Goal: Task Accomplishment & Management: Complete application form

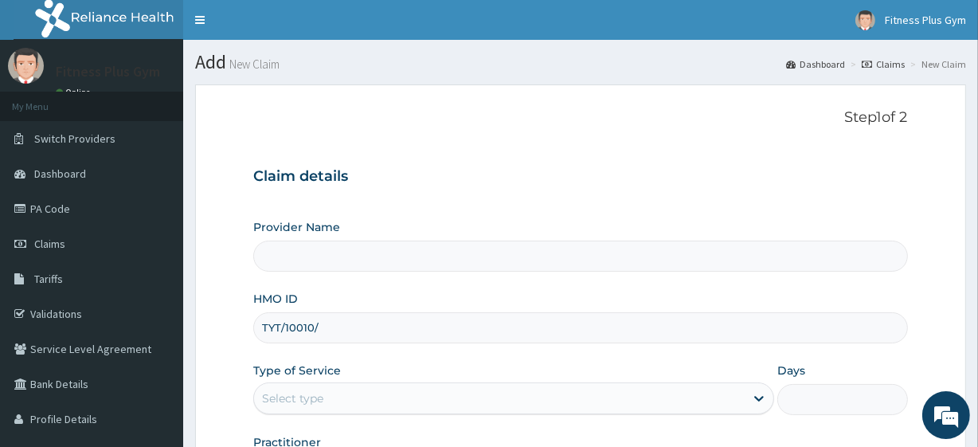
type input "TYT/10010/A"
type input "Fitness plus Gym"
type input "1"
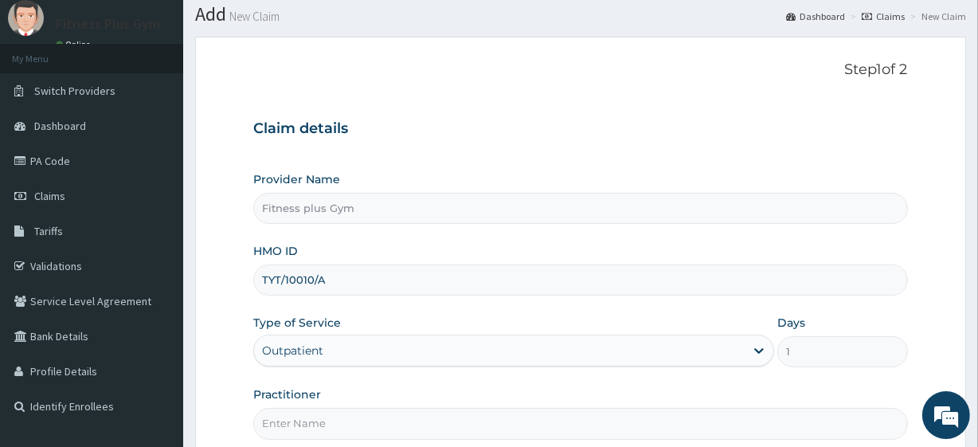
scroll to position [206, 0]
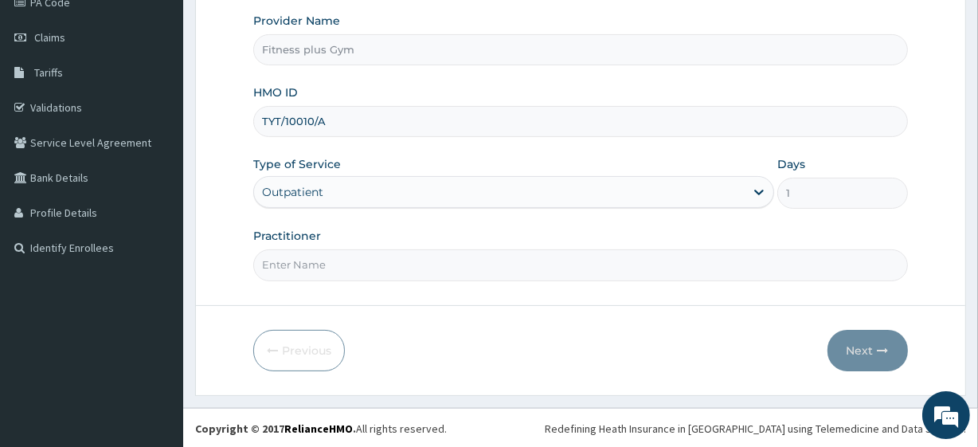
type input "TYT/10010/A"
click at [369, 260] on input "Practitioner" at bounding box center [580, 264] width 654 height 31
type input "FITNESSPLUS"
click at [858, 331] on button "Next" at bounding box center [867, 350] width 80 height 41
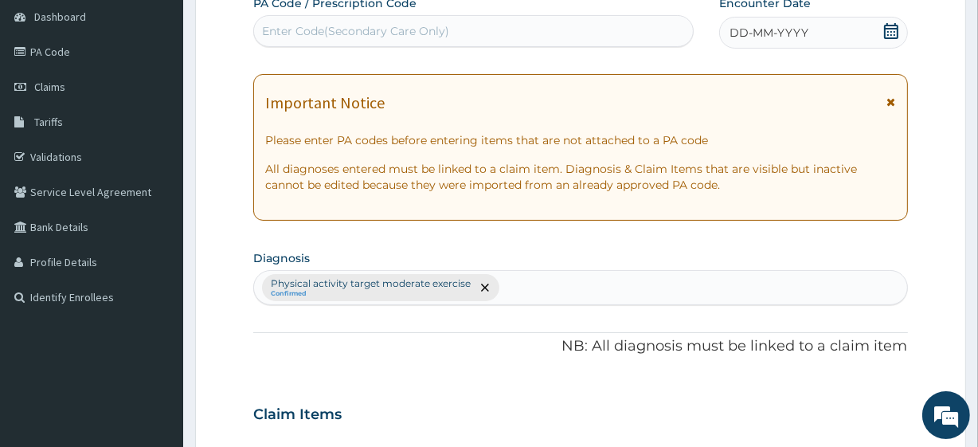
scroll to position [61, 0]
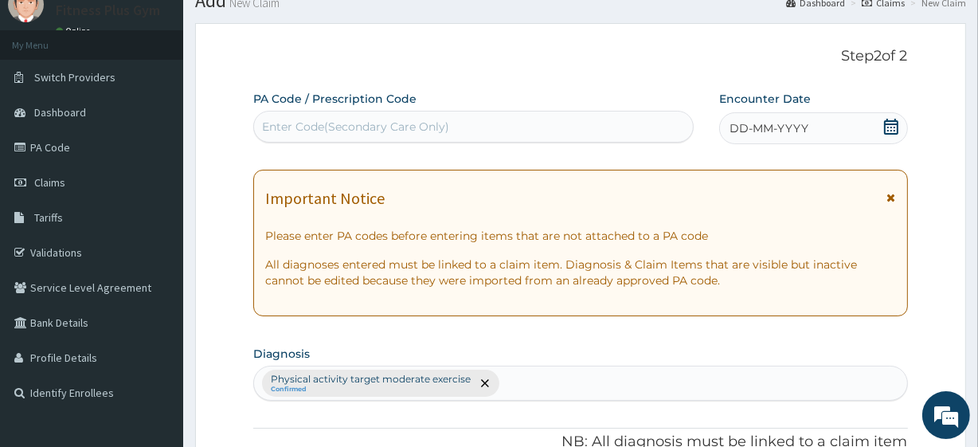
click at [502, 125] on div "Enter Code(Secondary Care Only)" at bounding box center [473, 126] width 438 height 25
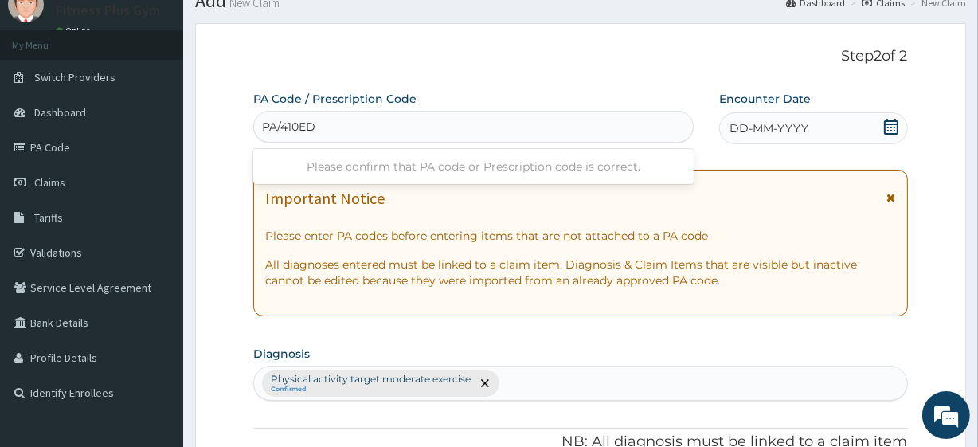
type input "PA/410ED7"
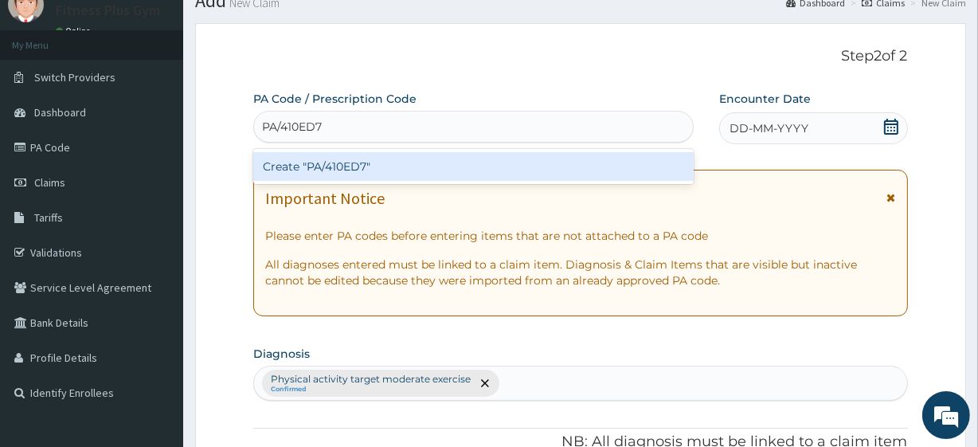
click at [531, 174] on div "Create "PA/410ED7"" at bounding box center [473, 166] width 440 height 29
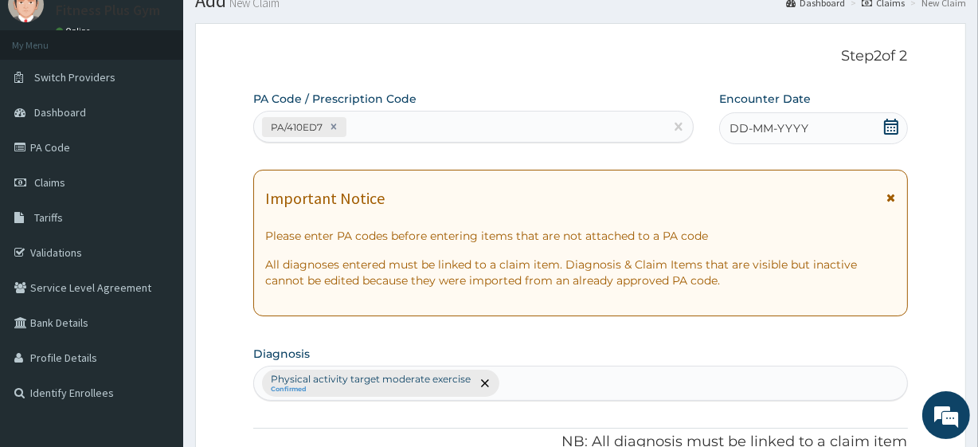
click at [820, 135] on div "DD-MM-YYYY" at bounding box center [813, 128] width 189 height 32
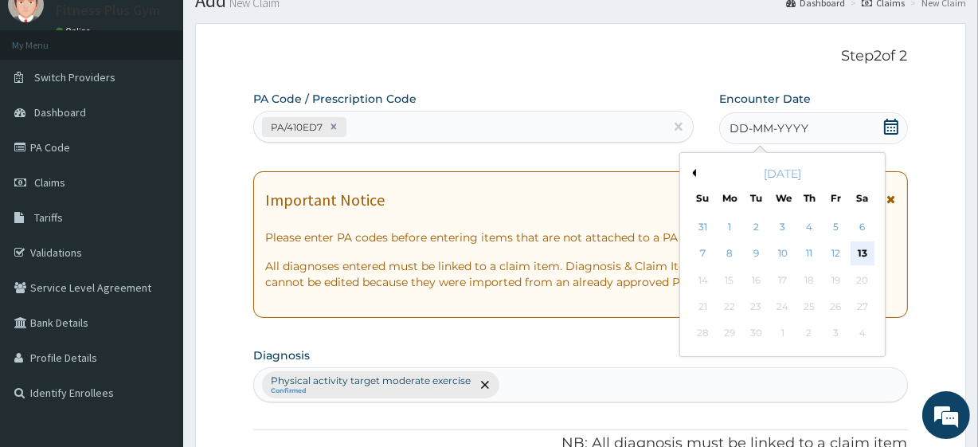
click at [862, 245] on div "13" at bounding box center [862, 254] width 24 height 24
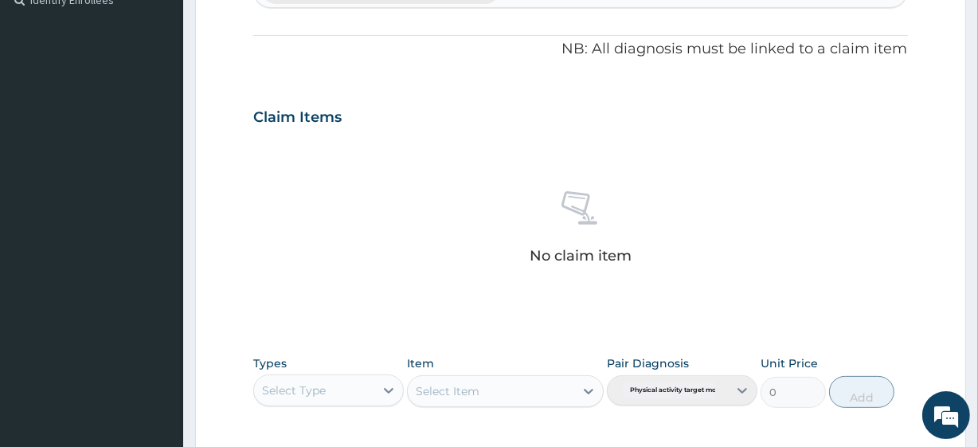
scroll to position [640, 0]
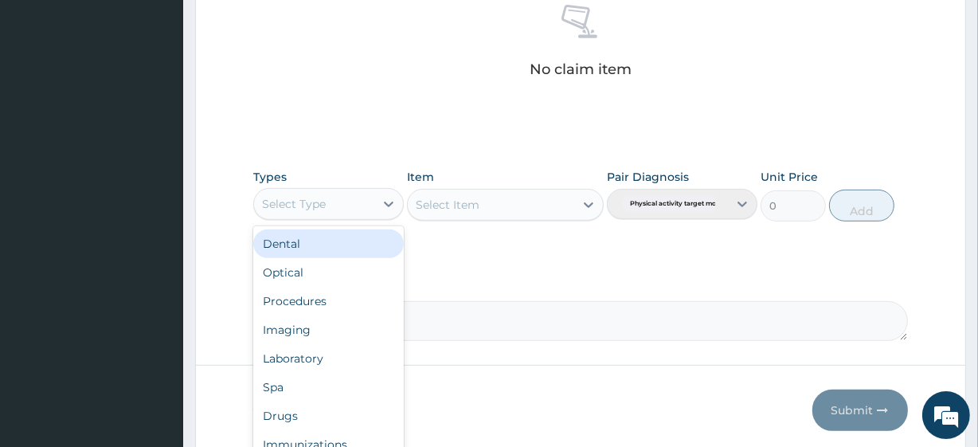
click at [334, 197] on div "Select Type" at bounding box center [314, 203] width 120 height 25
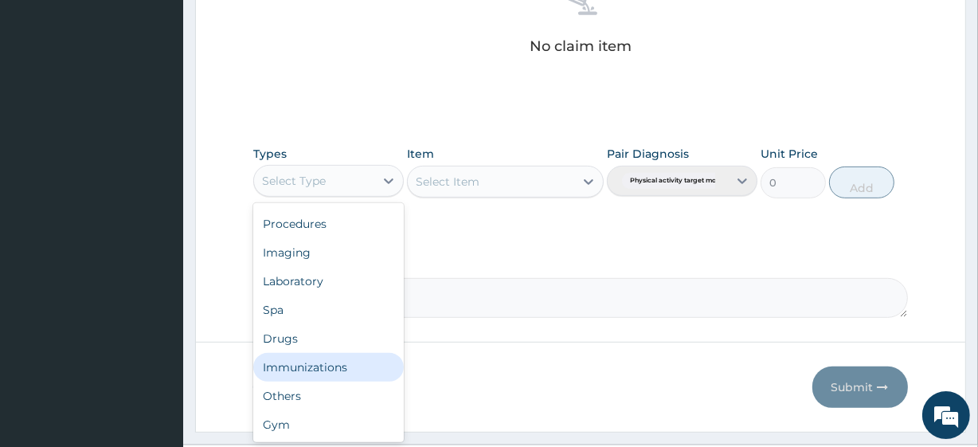
scroll to position [701, 0]
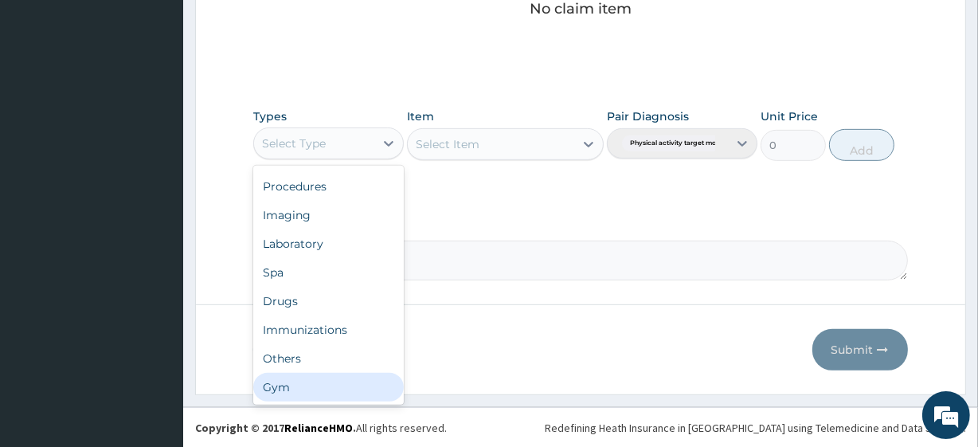
click at [311, 381] on div "Gym" at bounding box center [328, 387] width 150 height 29
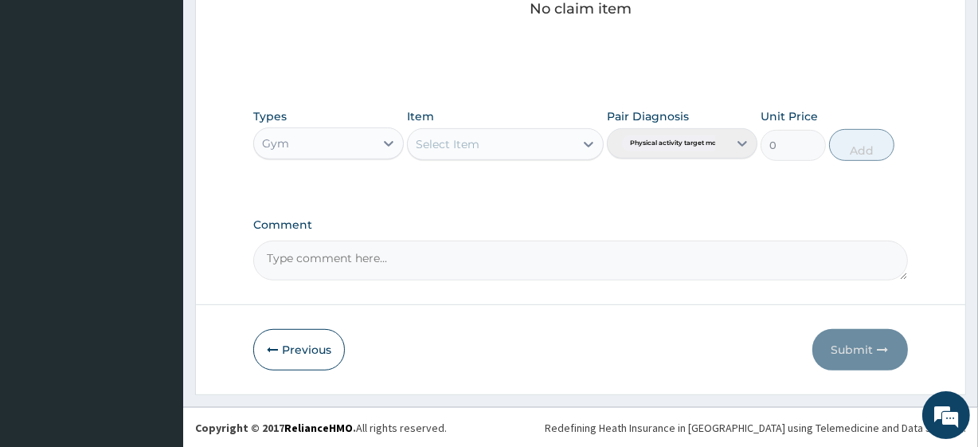
click at [492, 144] on div "Select Item" at bounding box center [491, 143] width 166 height 25
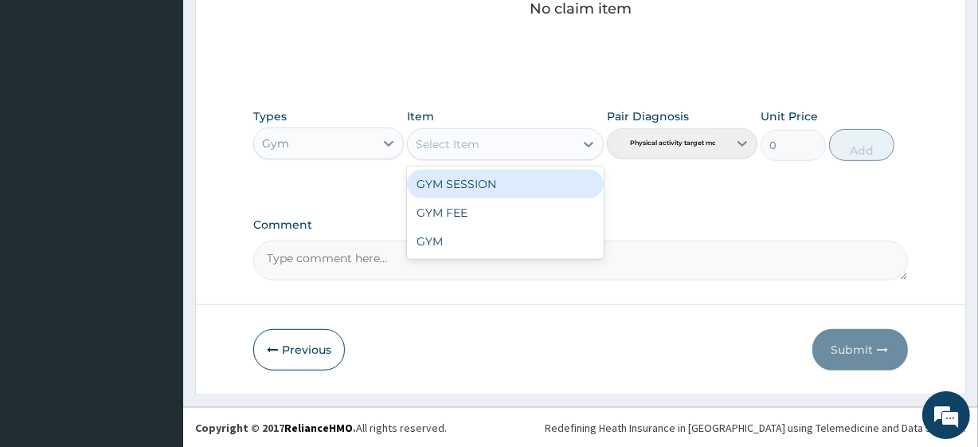
click at [508, 187] on div "GYM SESSION" at bounding box center [505, 184] width 196 height 29
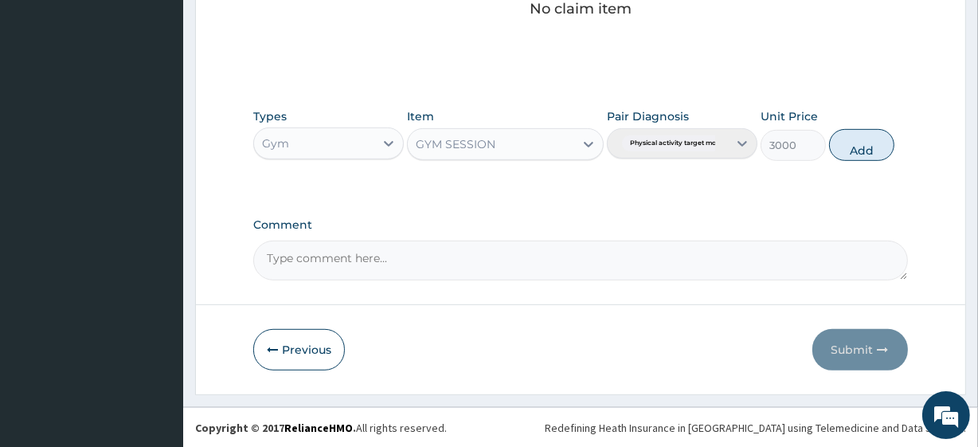
drag, startPoint x: 874, startPoint y: 140, endPoint x: 874, endPoint y: 216, distance: 75.6
click at [874, 141] on button "Add" at bounding box center [861, 145] width 65 height 32
type input "0"
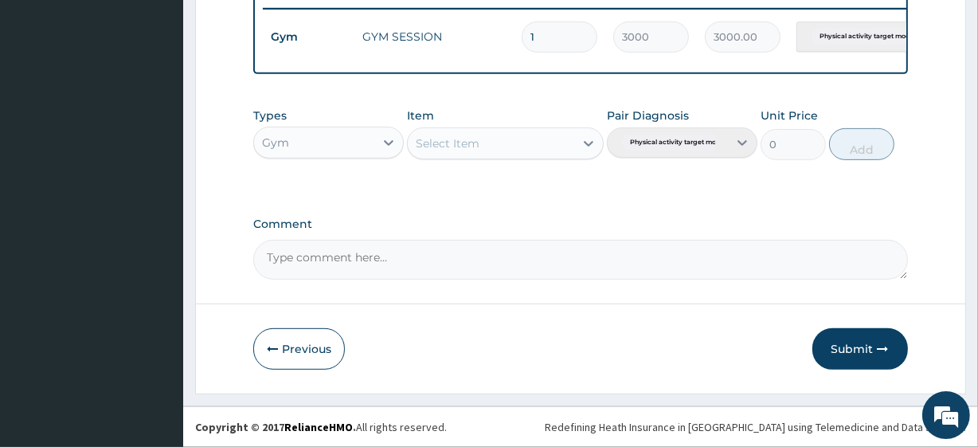
click at [877, 343] on icon "button" at bounding box center [882, 348] width 11 height 11
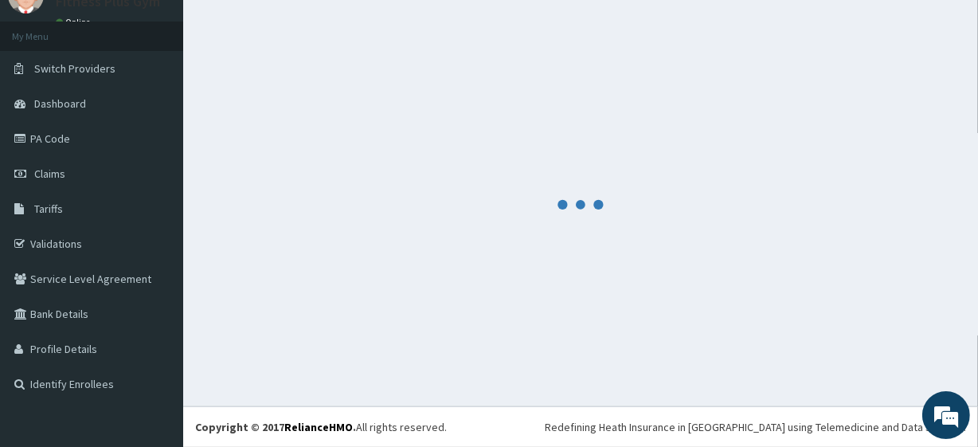
scroll to position [635, 0]
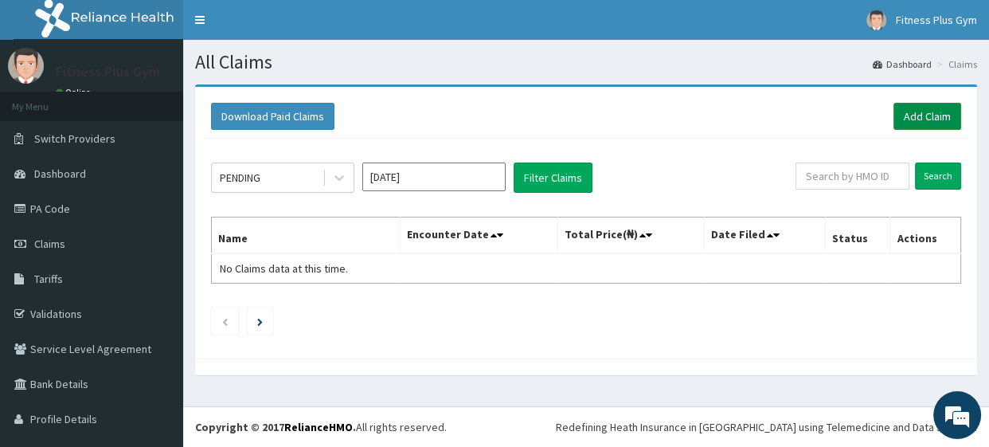
click at [916, 123] on link "Add Claim" at bounding box center [927, 116] width 68 height 27
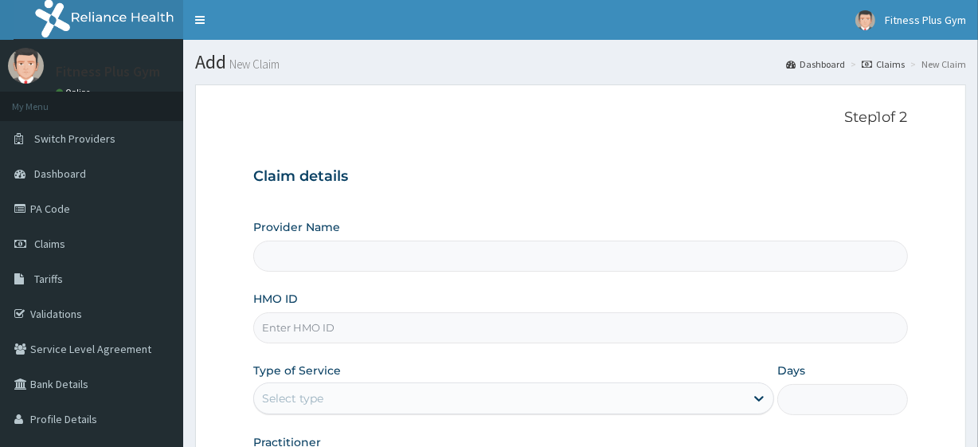
click at [374, 326] on input "HMO ID" at bounding box center [580, 327] width 654 height 31
type input "WHG/1"
type input "Fitness plus Gym"
type input "1"
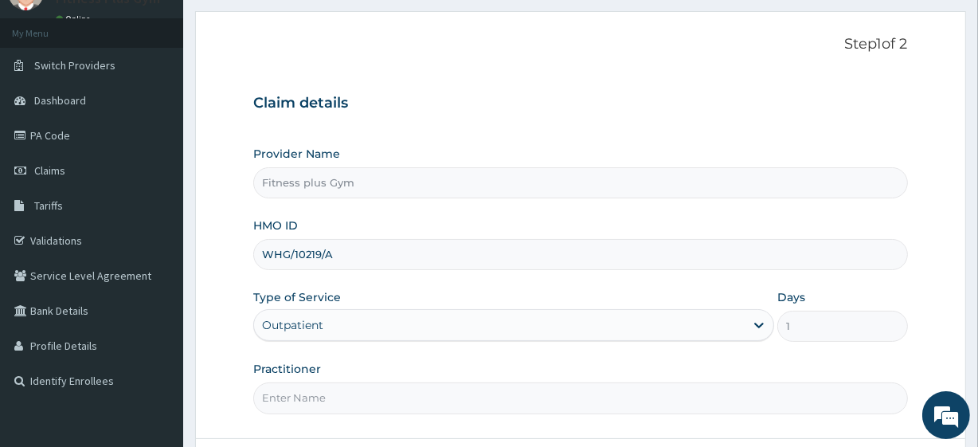
scroll to position [144, 0]
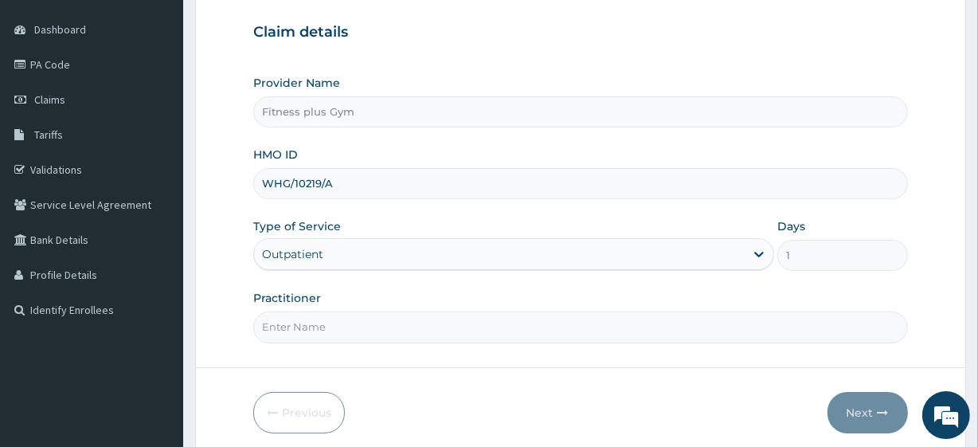
type input "WHG/10219/A"
click at [314, 322] on input "Practitioner" at bounding box center [580, 326] width 654 height 31
type input "FITNESSPLUS"
click at [869, 420] on button "Next" at bounding box center [867, 412] width 80 height 41
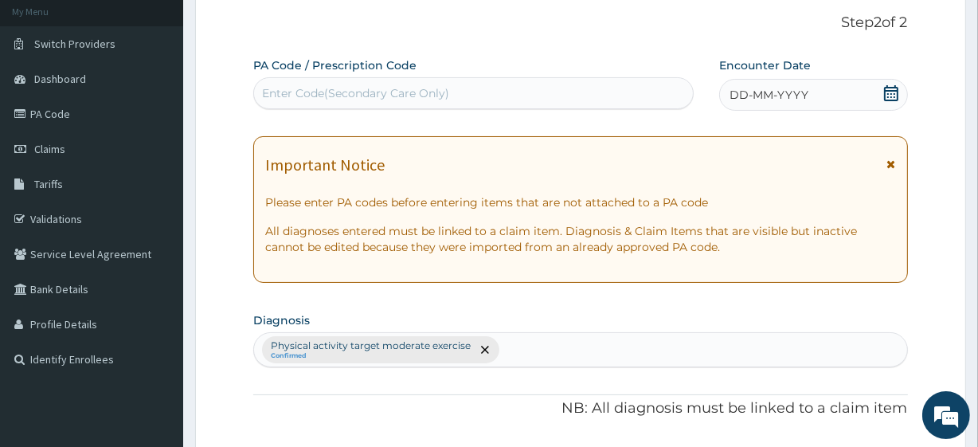
scroll to position [0, 0]
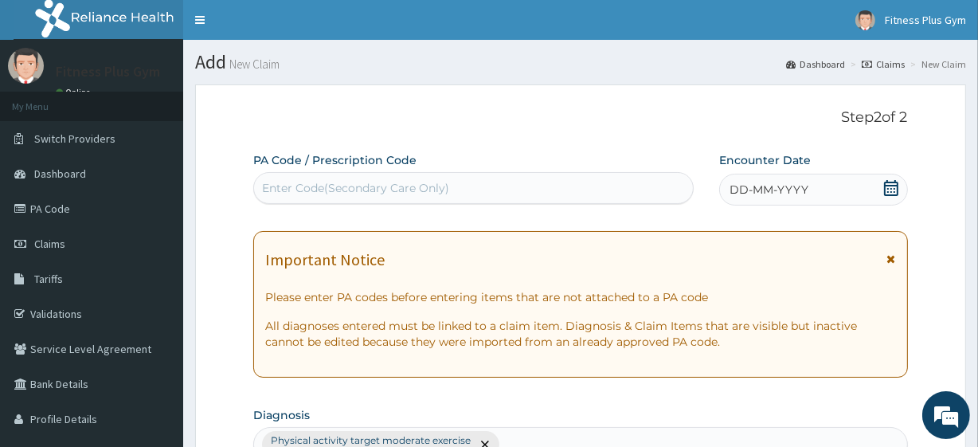
drag, startPoint x: 299, startPoint y: 195, endPoint x: 302, endPoint y: 185, distance: 10.6
click at [299, 194] on div "Enter Code(Secondary Care Only)" at bounding box center [355, 188] width 187 height 16
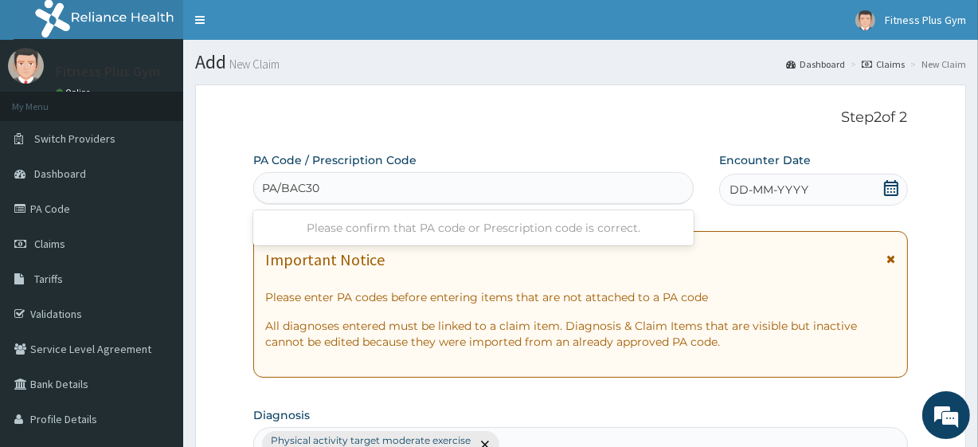
type input "PA/BAC30C"
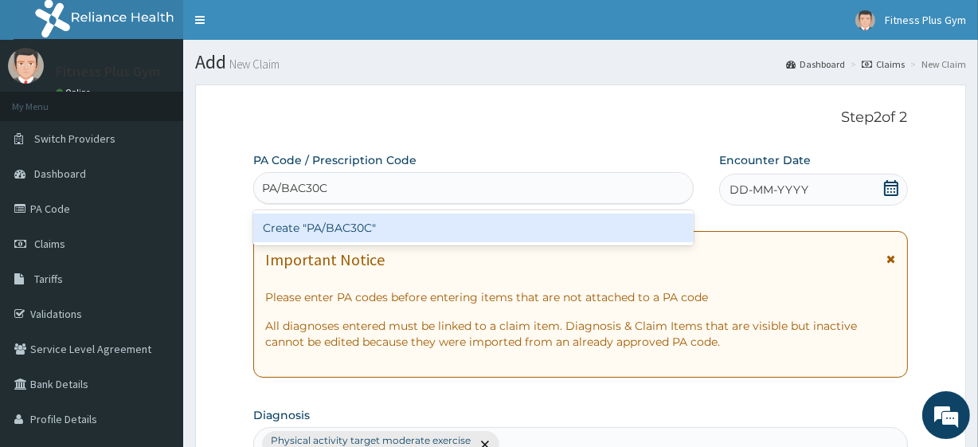
click at [489, 231] on div "Create "PA/BAC30C"" at bounding box center [473, 227] width 440 height 29
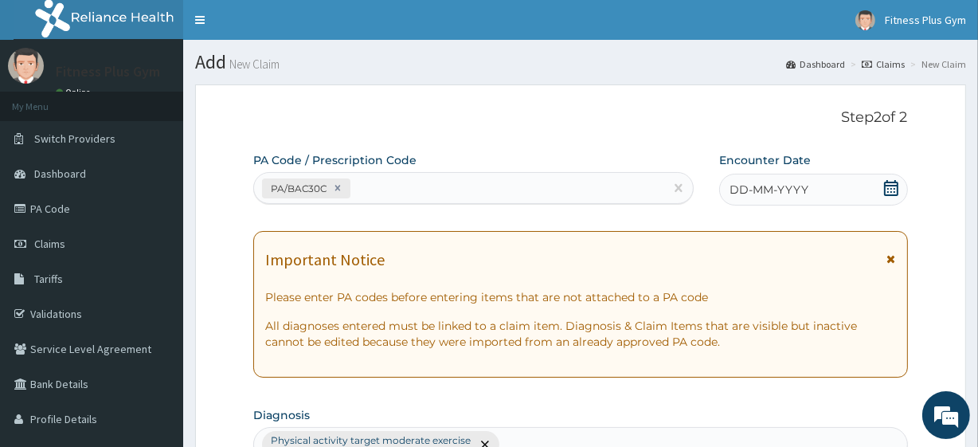
click at [802, 188] on span "DD-MM-YYYY" at bounding box center [768, 190] width 79 height 16
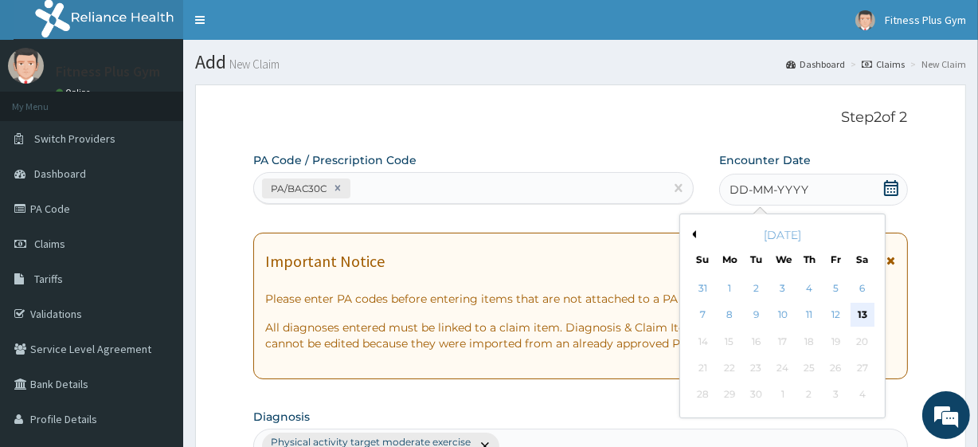
click at [863, 315] on div "13" at bounding box center [862, 315] width 24 height 24
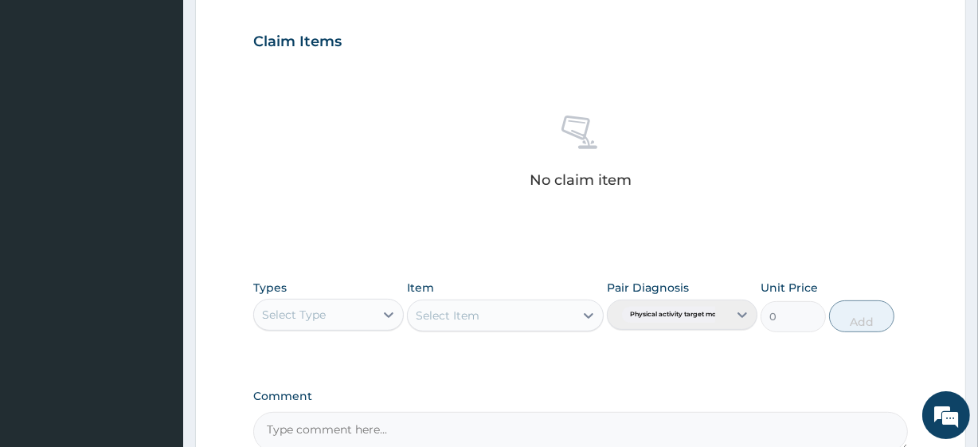
scroll to position [579, 0]
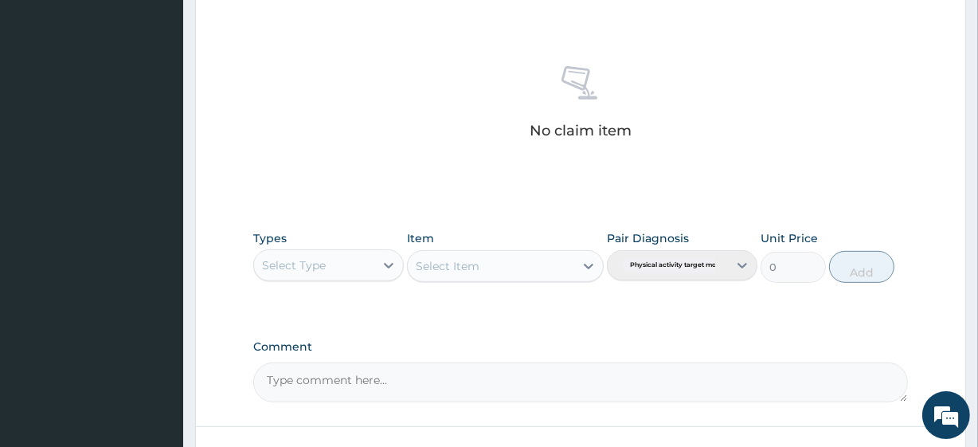
click at [315, 259] on div "Select Type" at bounding box center [294, 265] width 64 height 16
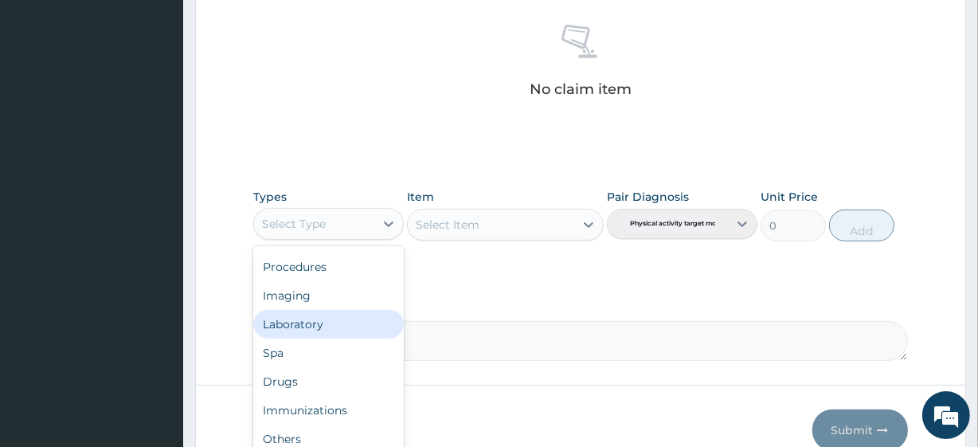
scroll to position [701, 0]
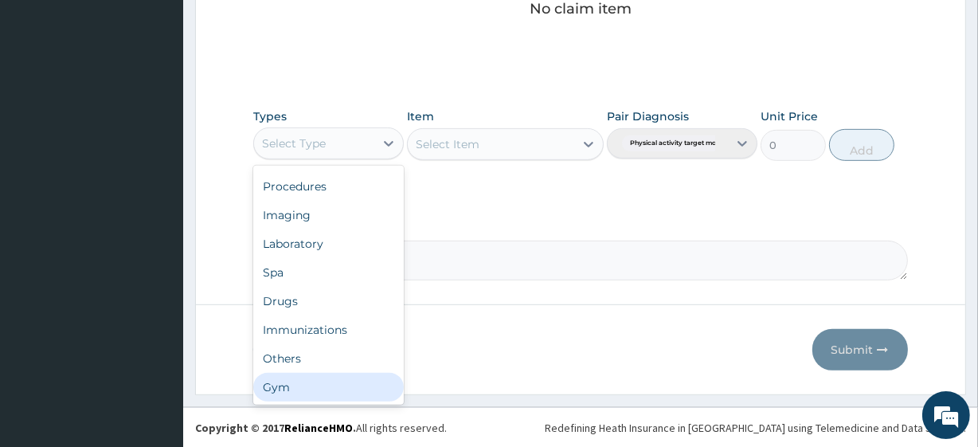
click at [299, 380] on div "Gym" at bounding box center [328, 387] width 150 height 29
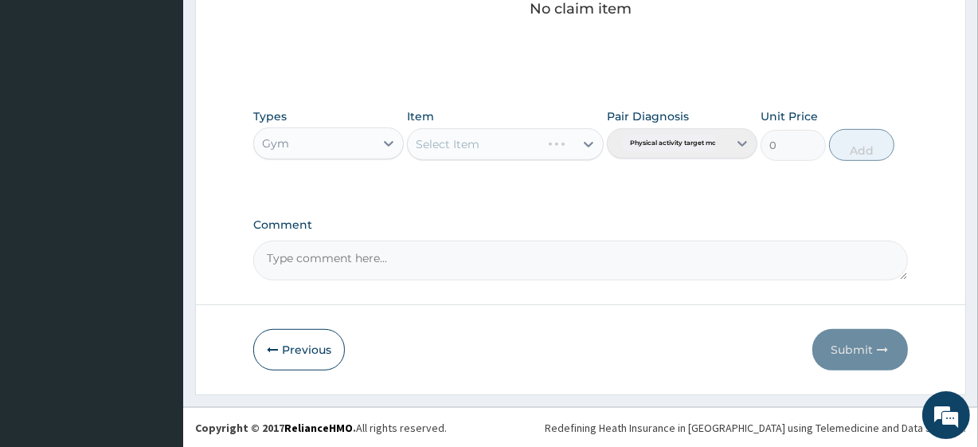
click at [509, 146] on div "Select Item" at bounding box center [505, 144] width 196 height 32
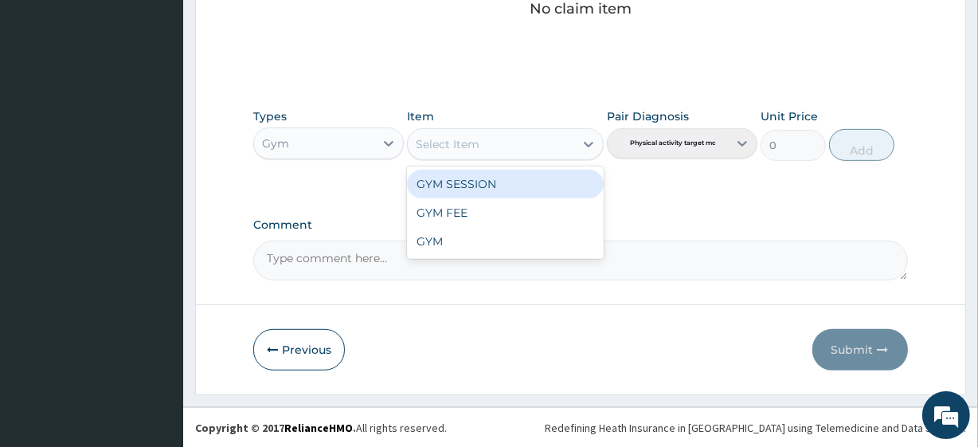
click at [527, 135] on div "Select Item" at bounding box center [491, 143] width 166 height 25
click at [518, 186] on div "GYM SESSION" at bounding box center [505, 184] width 196 height 29
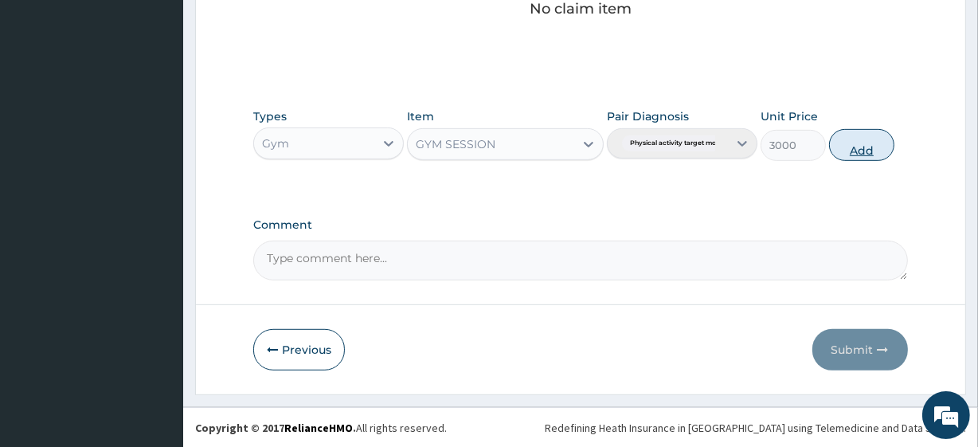
click at [868, 149] on button "Add" at bounding box center [861, 145] width 65 height 32
type input "0"
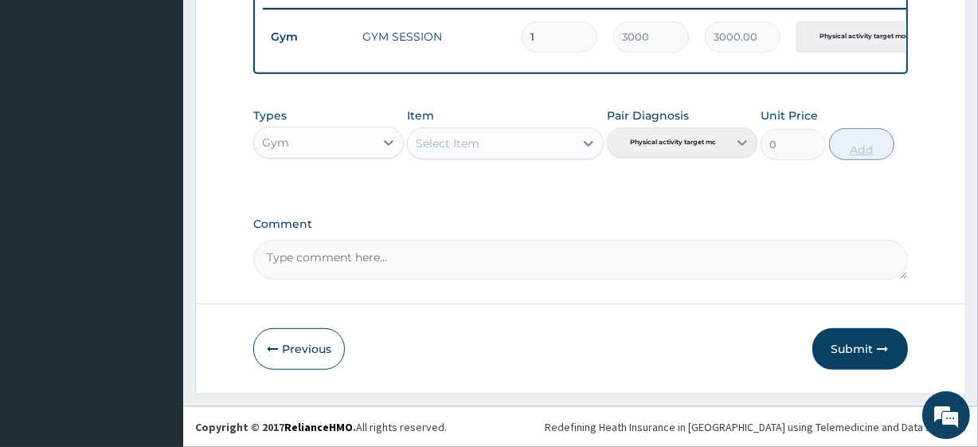
scroll to position [635, 0]
click at [854, 351] on button "Submit" at bounding box center [860, 348] width 96 height 41
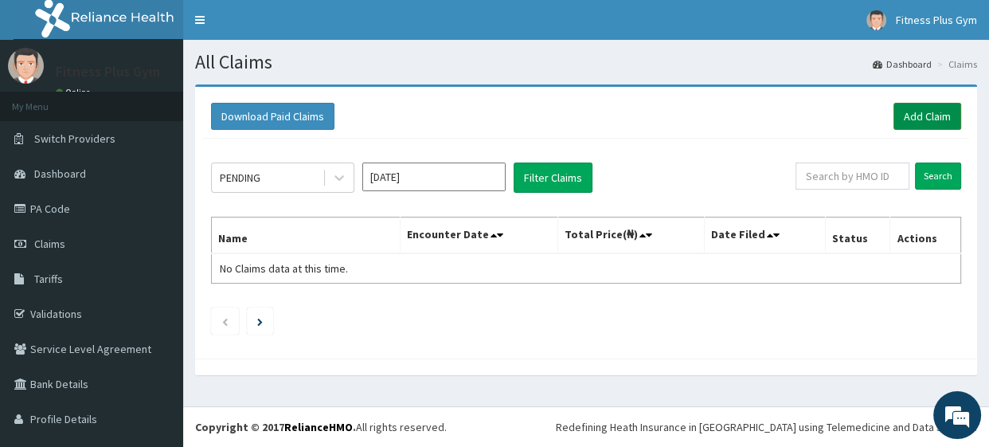
click at [912, 115] on link "Add Claim" at bounding box center [927, 116] width 68 height 27
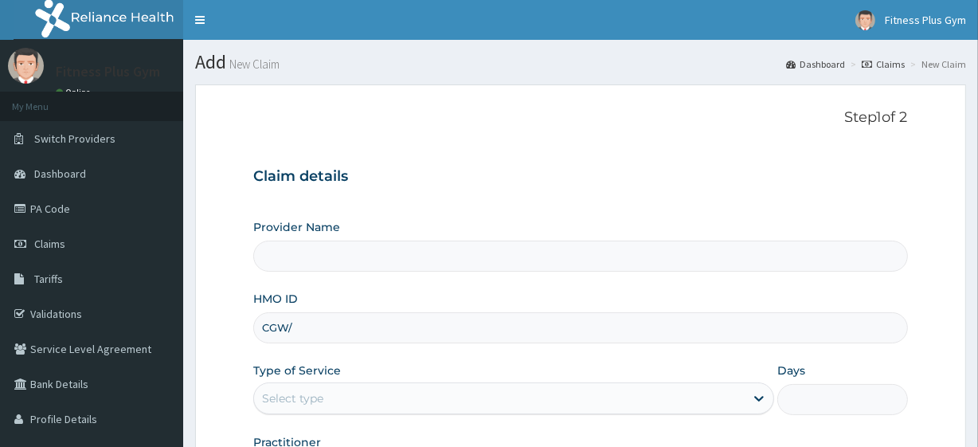
type input "CGW/1"
type input "Fitness plus Gym"
type input "1"
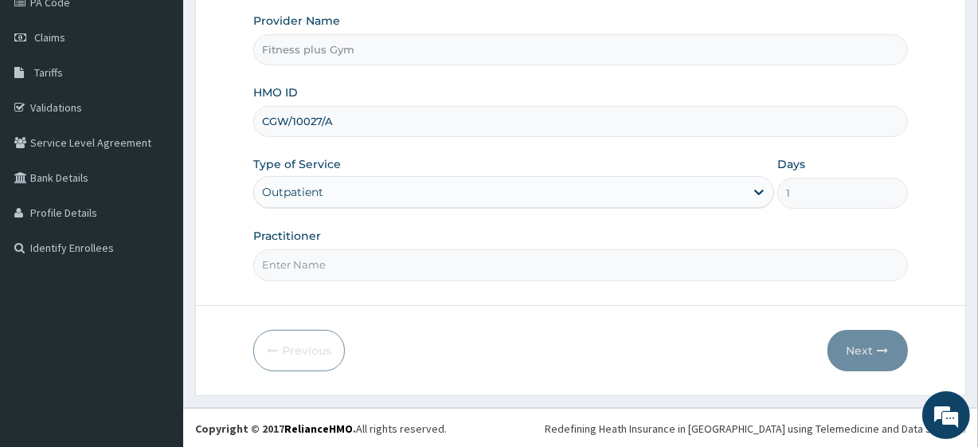
type input "CGW/10027/A"
click at [399, 266] on input "Practitioner" at bounding box center [580, 264] width 654 height 31
type input "FITNESSPLUS"
click at [865, 343] on button "Next" at bounding box center [867, 350] width 80 height 41
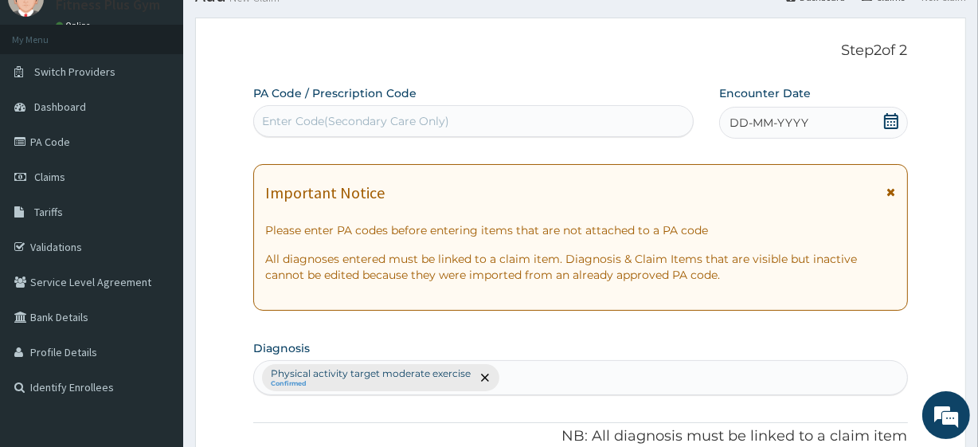
scroll to position [61, 0]
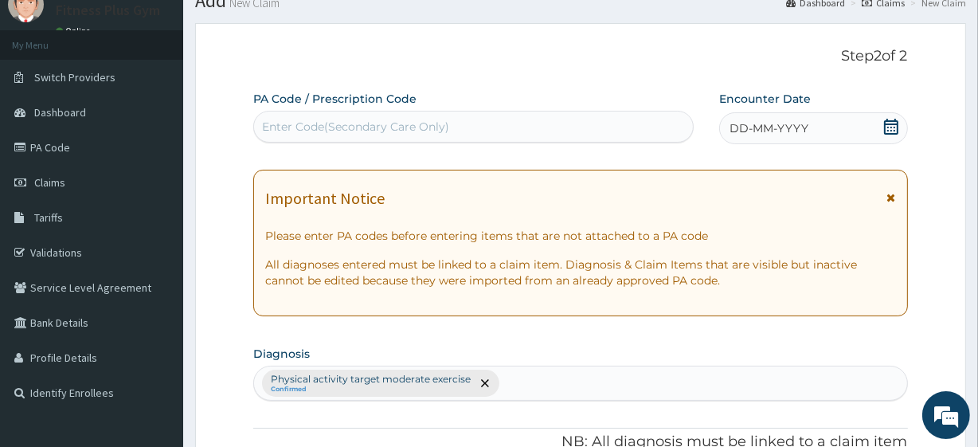
click at [475, 122] on div "Enter Code(Secondary Care Only)" at bounding box center [473, 126] width 438 height 25
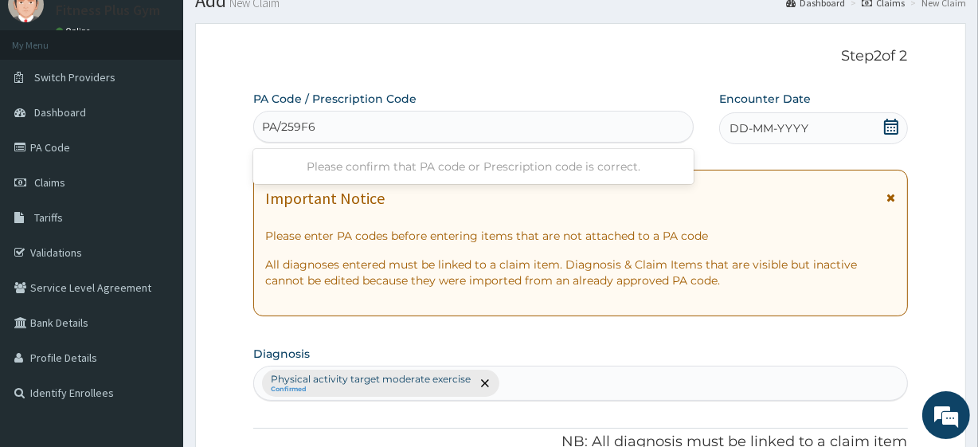
type input "PA/259F6D"
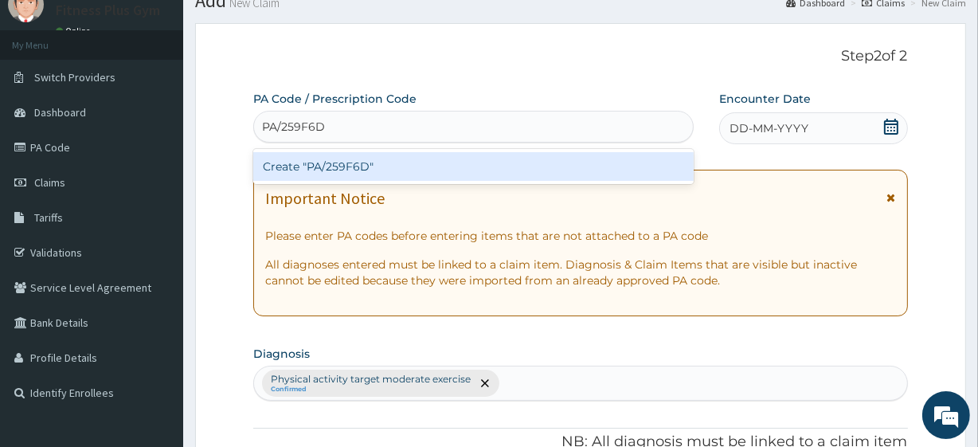
click at [477, 162] on div "Create "PA/259F6D"" at bounding box center [473, 166] width 440 height 29
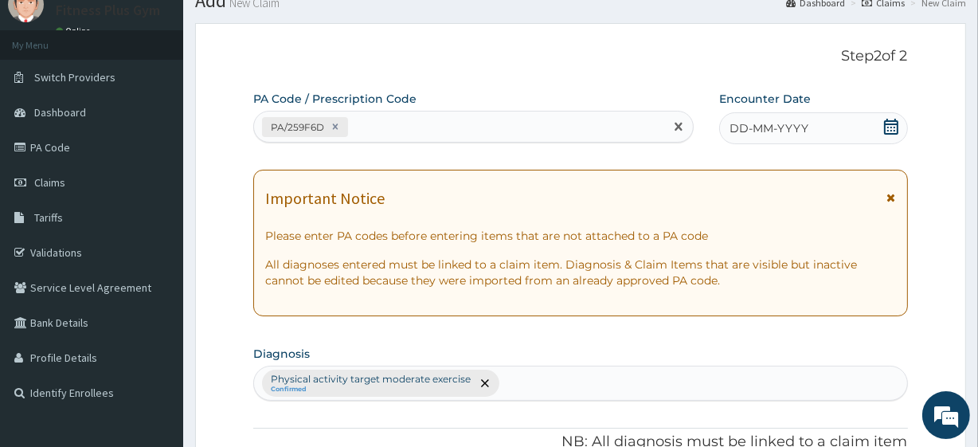
click at [840, 132] on div "DD-MM-YYYY" at bounding box center [813, 128] width 189 height 32
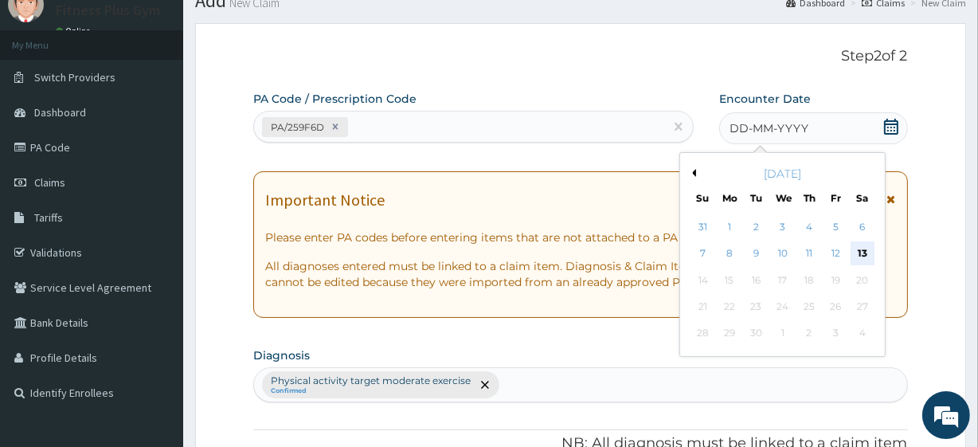
click at [860, 248] on div "13" at bounding box center [862, 254] width 24 height 24
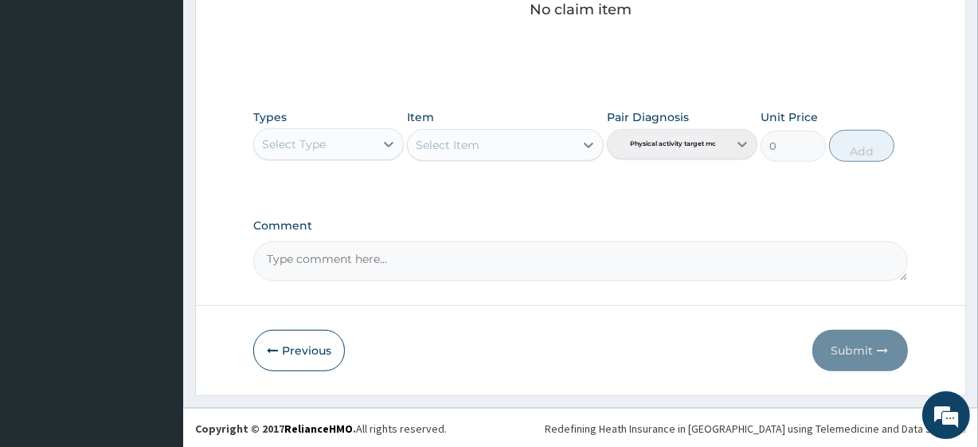
scroll to position [701, 0]
click at [344, 147] on div "Select Type" at bounding box center [314, 143] width 120 height 25
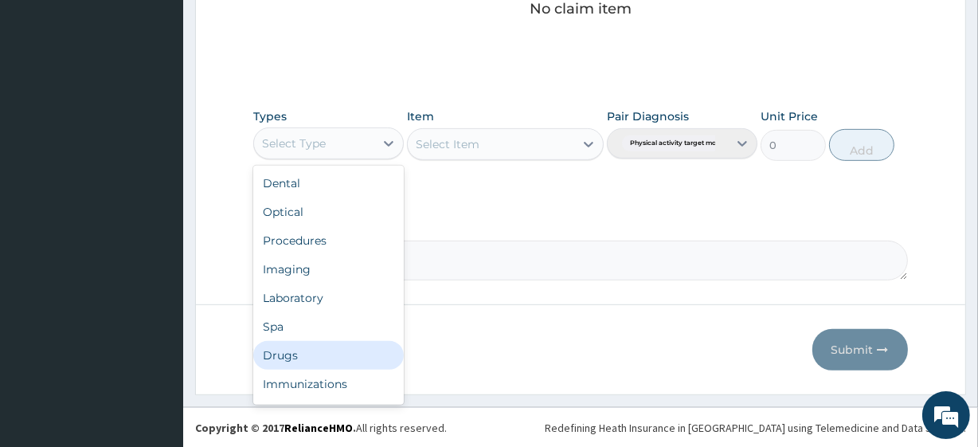
scroll to position [54, 0]
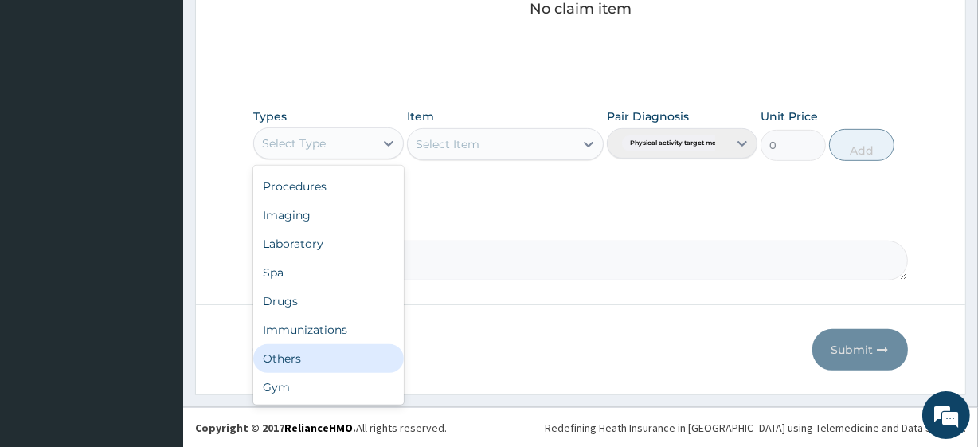
click at [355, 373] on div "Gym" at bounding box center [328, 387] width 150 height 29
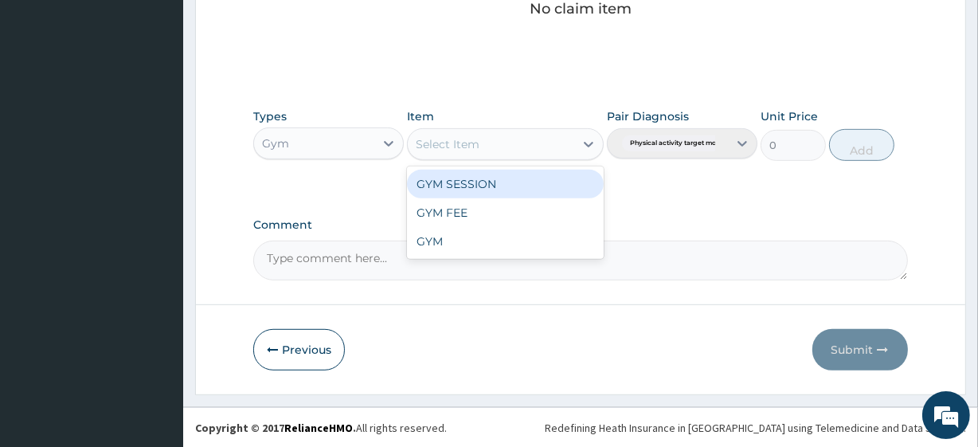
click at [525, 136] on div "Select Item" at bounding box center [491, 143] width 166 height 25
click at [501, 193] on div "GYM SESSION" at bounding box center [505, 184] width 196 height 29
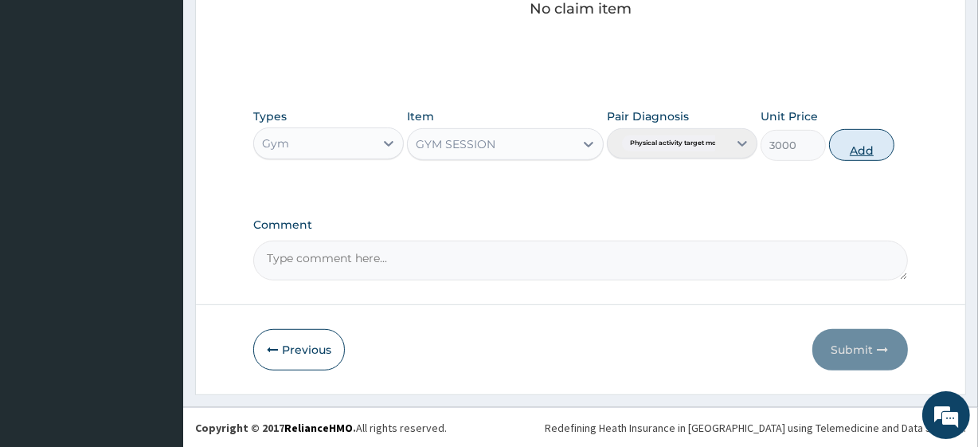
click at [854, 150] on button "Add" at bounding box center [861, 145] width 65 height 32
type input "0"
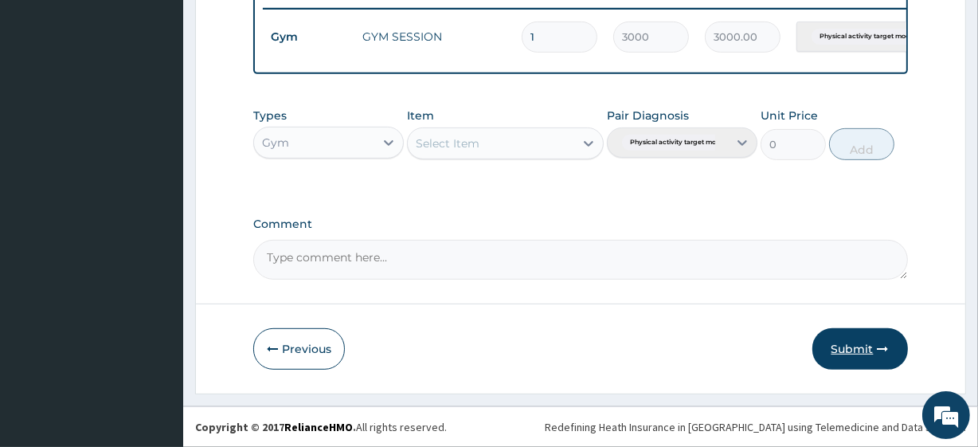
click at [862, 351] on button "Submit" at bounding box center [860, 348] width 96 height 41
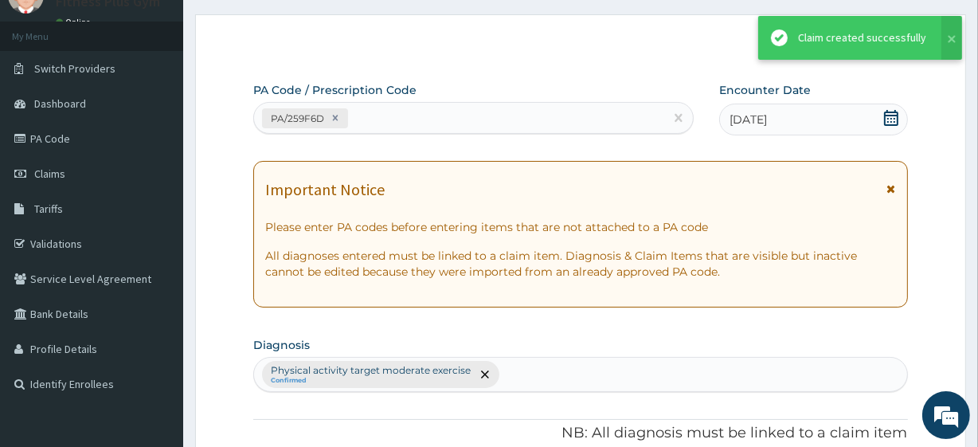
scroll to position [635, 0]
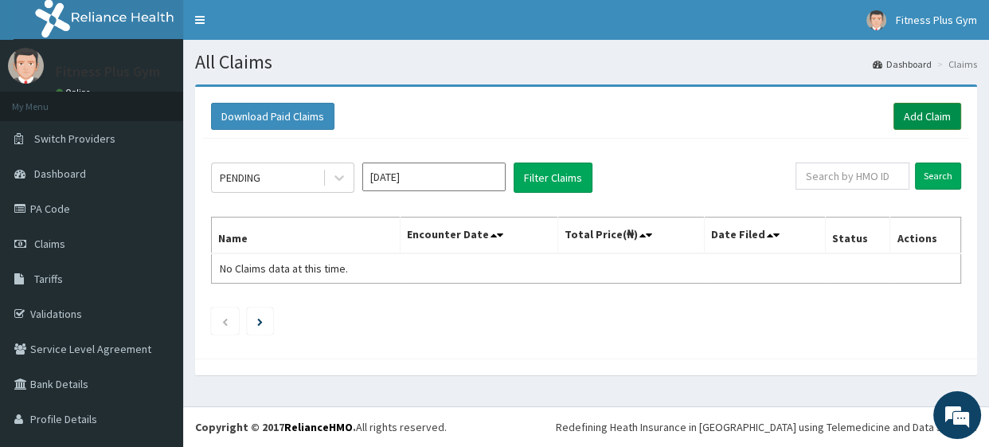
click at [913, 111] on link "Add Claim" at bounding box center [927, 116] width 68 height 27
click at [881, 122] on div "Download Paid Claims Add Claim" at bounding box center [586, 116] width 750 height 27
click at [918, 116] on link "Add Claim" at bounding box center [927, 116] width 68 height 27
click at [908, 111] on link "Add Claim" at bounding box center [927, 116] width 68 height 27
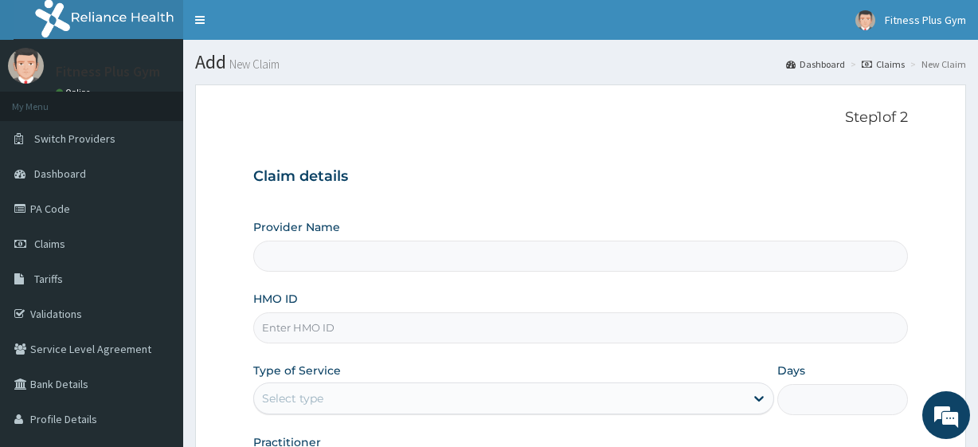
type input "Fitness plus Gym"
type input "1"
click at [292, 331] on input "HMO ID" at bounding box center [580, 327] width 654 height 31
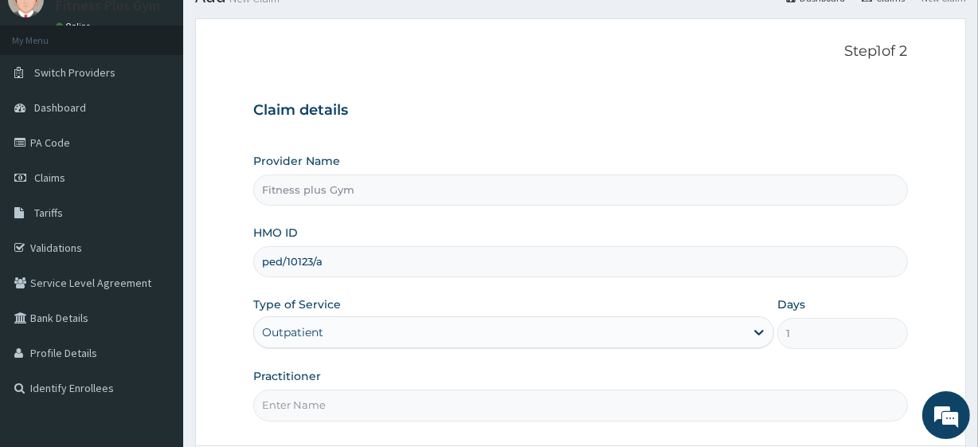
scroll to position [206, 0]
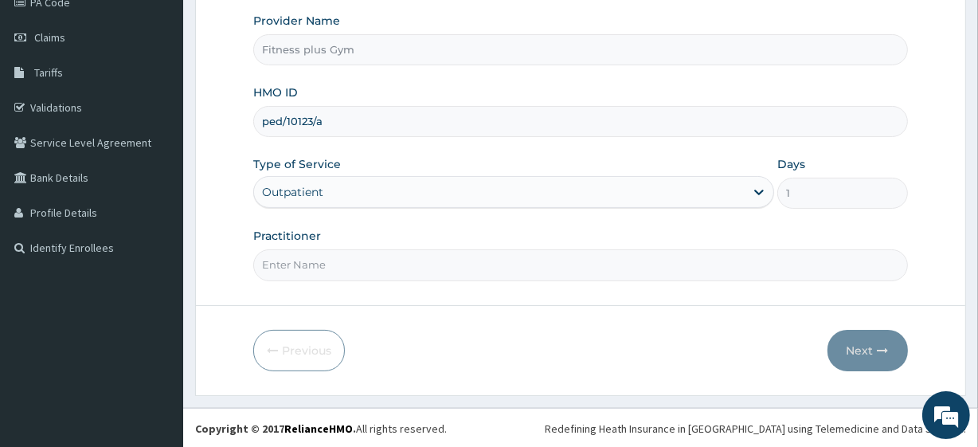
type input "ped/10123/a"
click at [365, 264] on input "Practitioner" at bounding box center [580, 264] width 654 height 31
type input "fitnessplus"
click at [871, 339] on button "Next" at bounding box center [867, 350] width 80 height 41
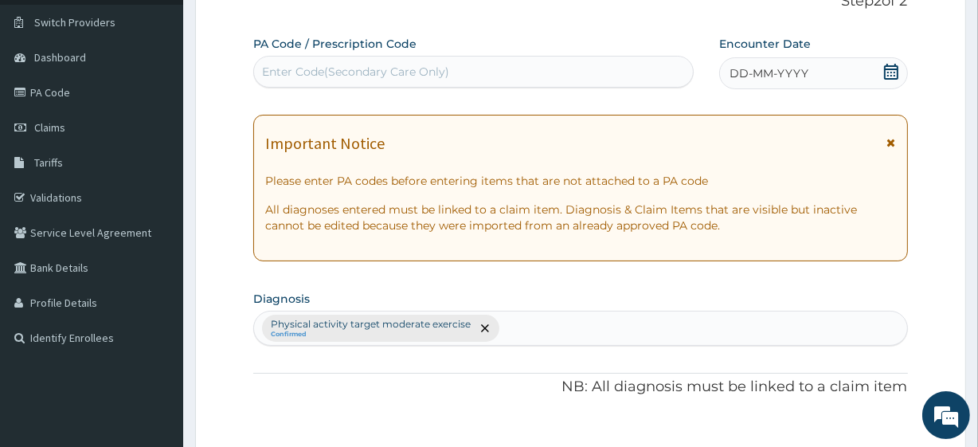
scroll to position [0, 0]
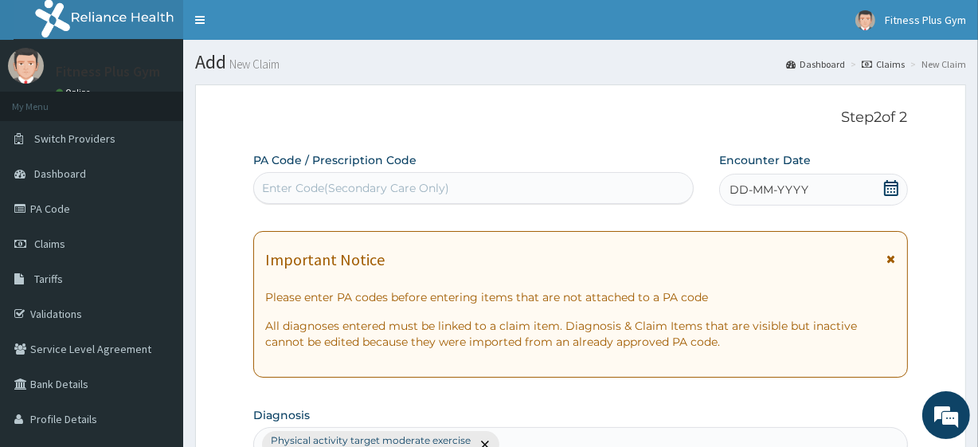
click at [472, 190] on div "Enter Code(Secondary Care Only)" at bounding box center [473, 187] width 438 height 25
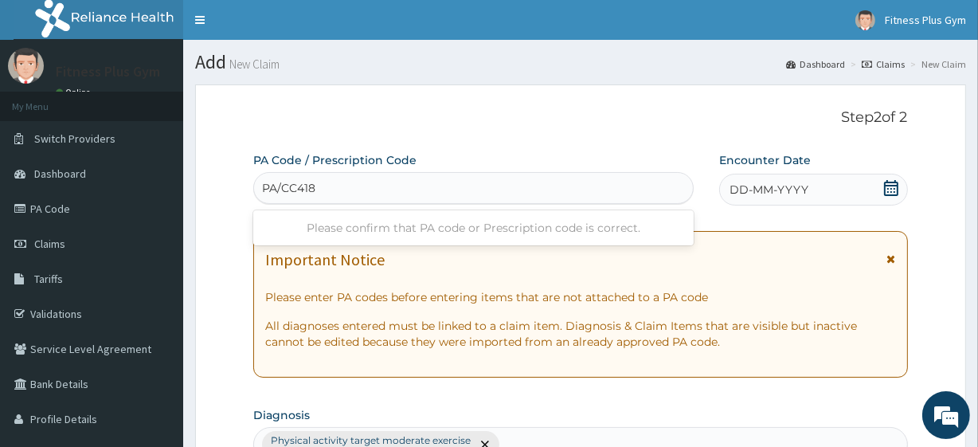
type input "PA/CC4185"
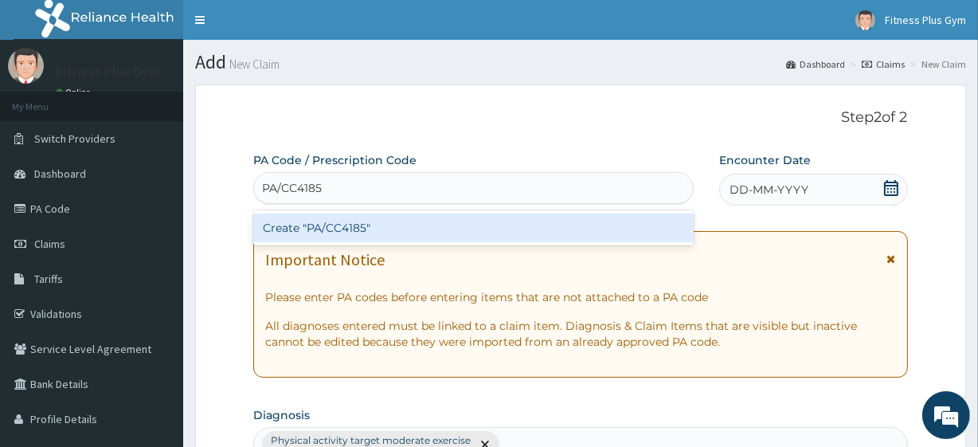
click at [526, 231] on div "Create "PA/CC4185"" at bounding box center [473, 227] width 440 height 29
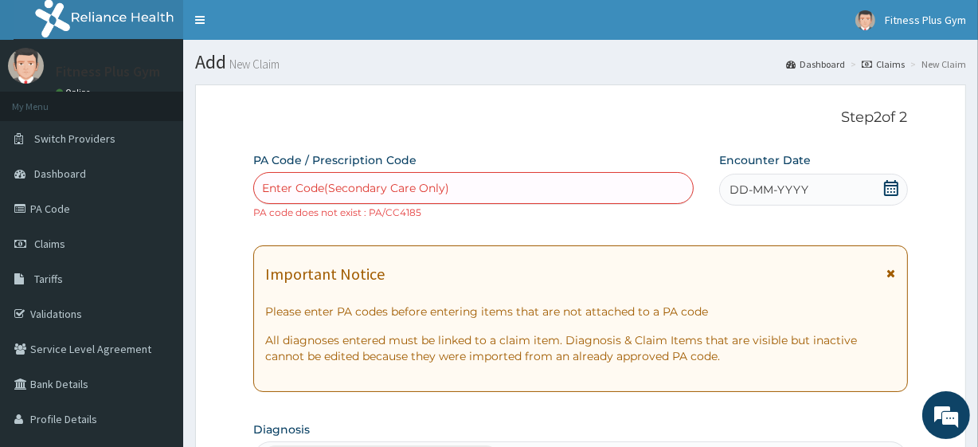
click at [850, 189] on div "DD-MM-YYYY" at bounding box center [813, 190] width 189 height 32
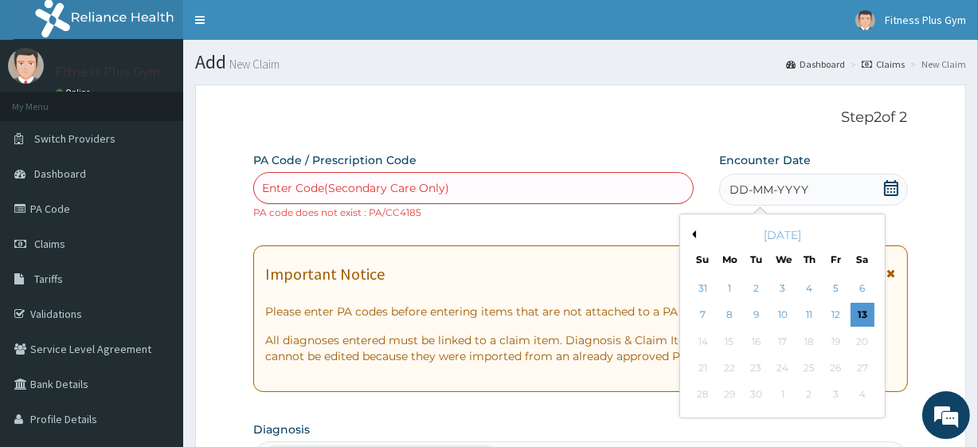
click at [857, 312] on div "13" at bounding box center [862, 315] width 24 height 24
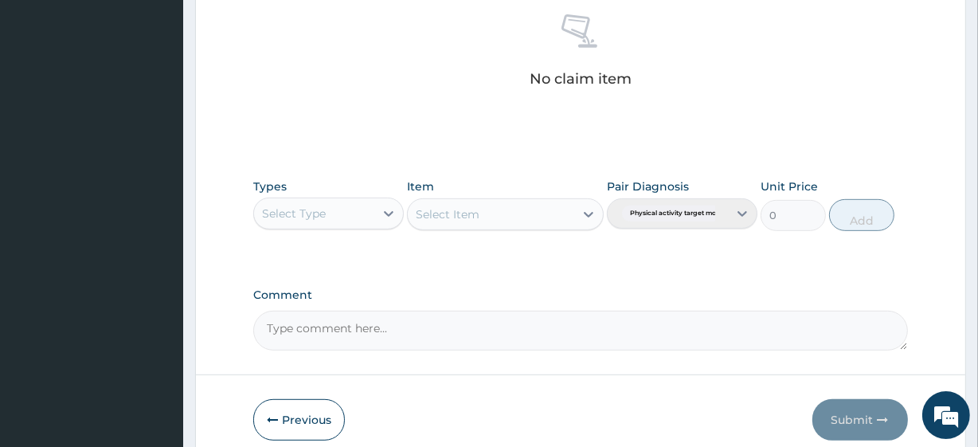
scroll to position [651, 0]
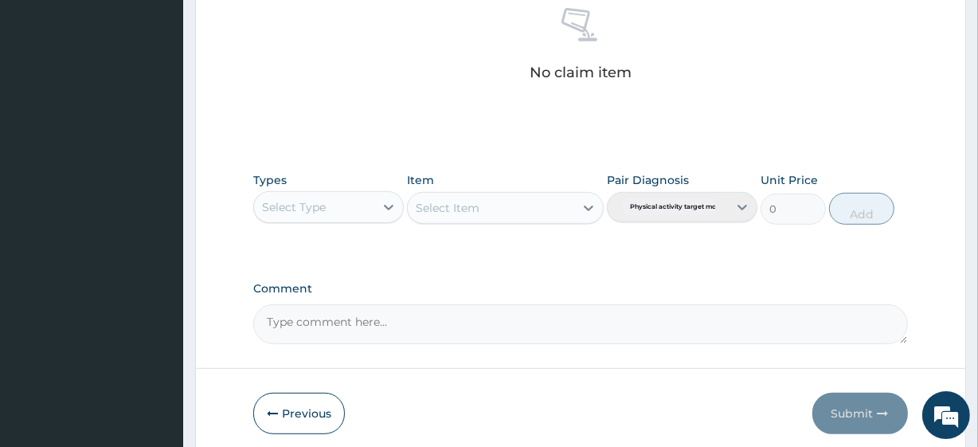
click at [342, 195] on div "Select Type" at bounding box center [314, 206] width 120 height 25
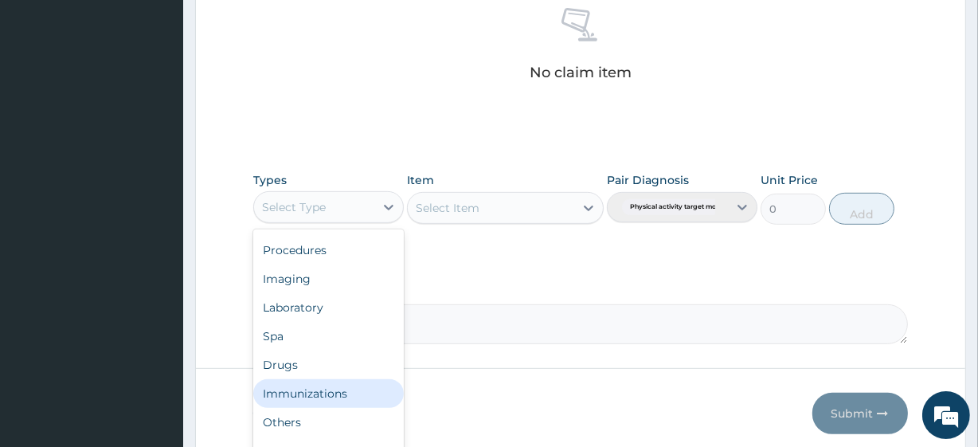
scroll to position [715, 0]
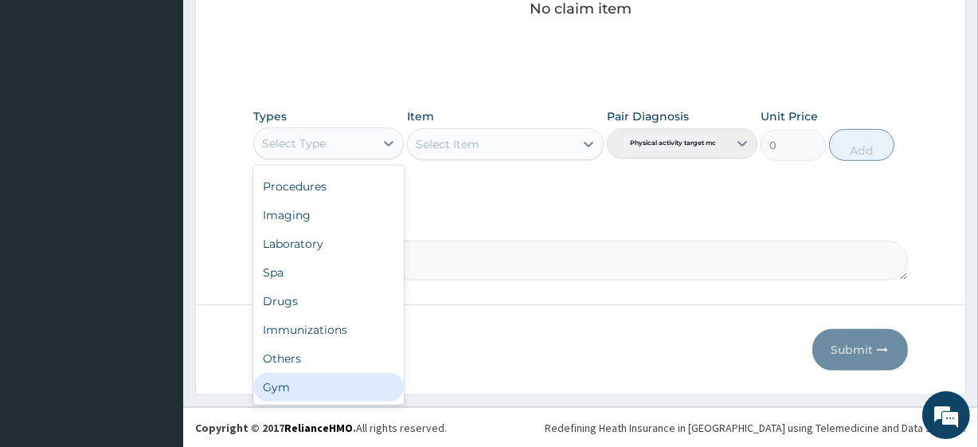
click at [350, 373] on div "Gym" at bounding box center [328, 387] width 150 height 29
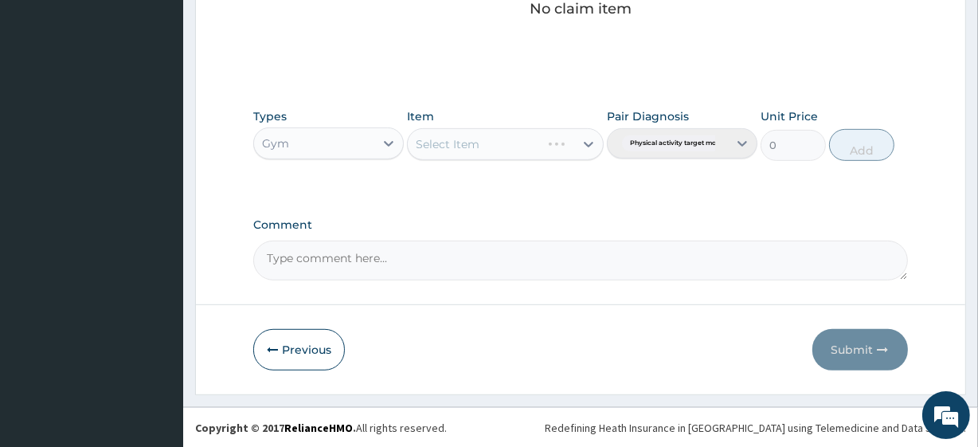
click at [528, 135] on div "Select Item" at bounding box center [505, 144] width 196 height 32
click at [528, 135] on div "Select Item" at bounding box center [491, 143] width 166 height 25
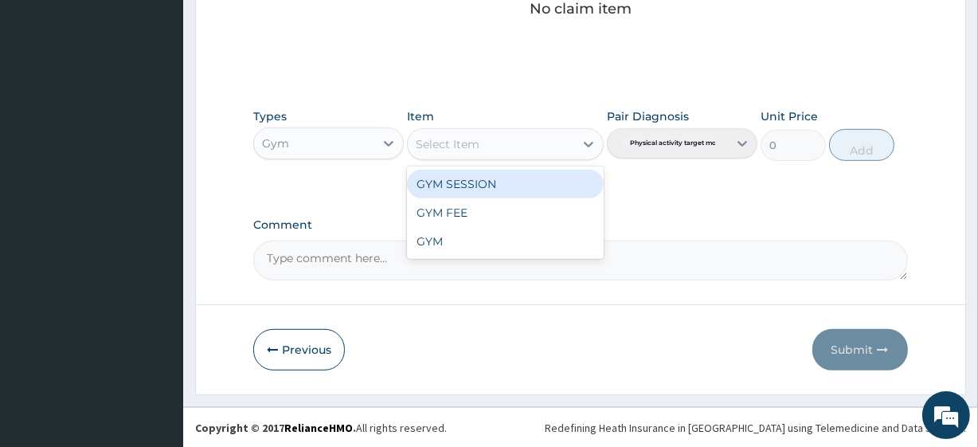
click at [522, 176] on div "GYM SESSION" at bounding box center [505, 184] width 196 height 29
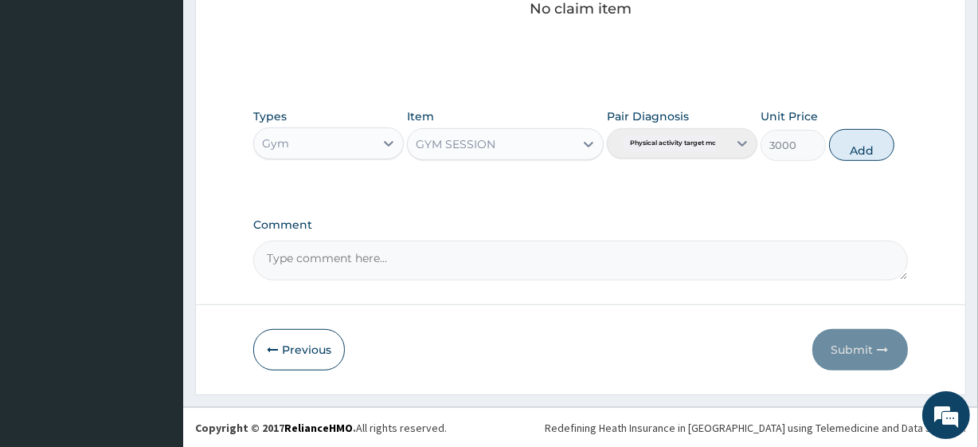
drag, startPoint x: 870, startPoint y: 144, endPoint x: 853, endPoint y: 206, distance: 64.5
click at [870, 146] on button "Add" at bounding box center [861, 145] width 65 height 32
type input "0"
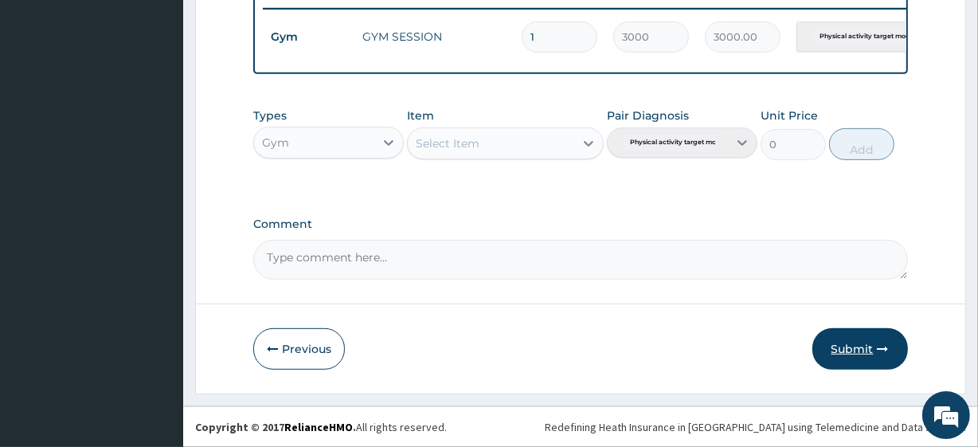
click at [856, 334] on button "Submit" at bounding box center [860, 348] width 96 height 41
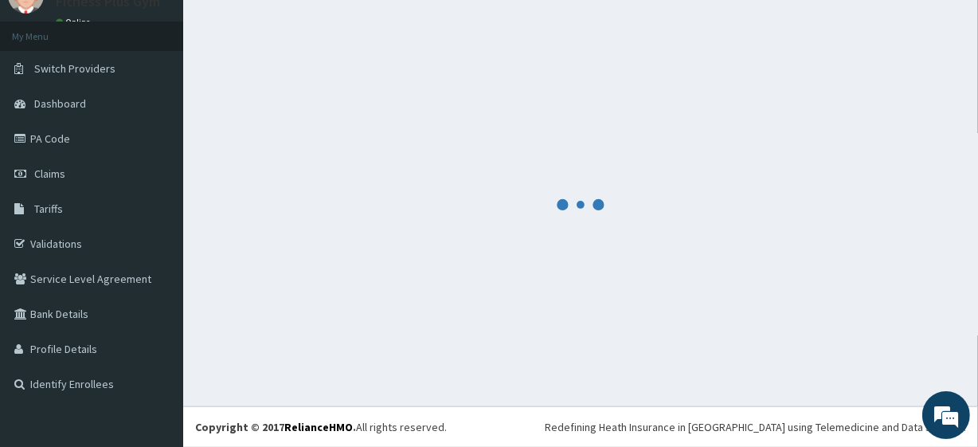
scroll to position [635, 0]
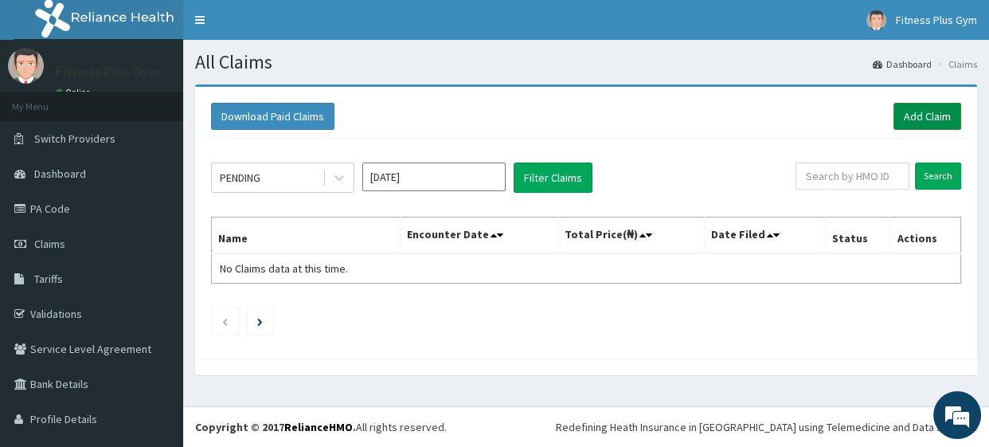
click at [908, 116] on link "Add Claim" at bounding box center [927, 116] width 68 height 27
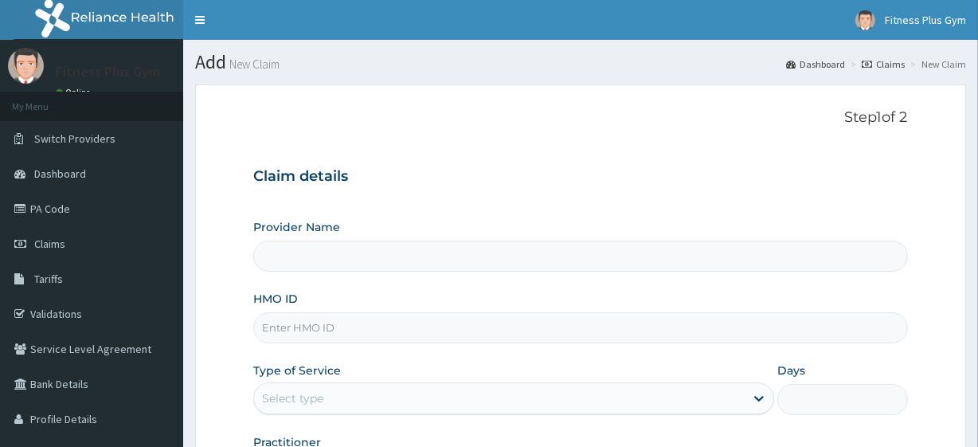
click at [303, 334] on input "HMO ID" at bounding box center [580, 327] width 654 height 31
type input "Fitness plus Gym"
type input "1"
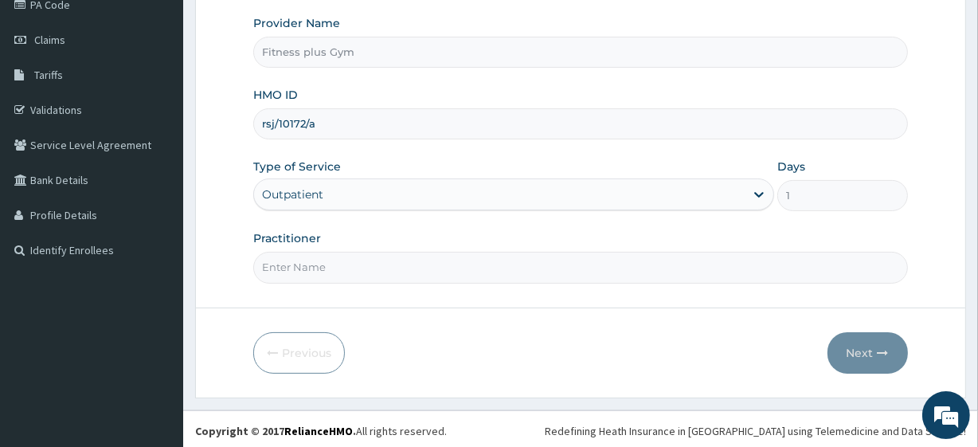
scroll to position [206, 0]
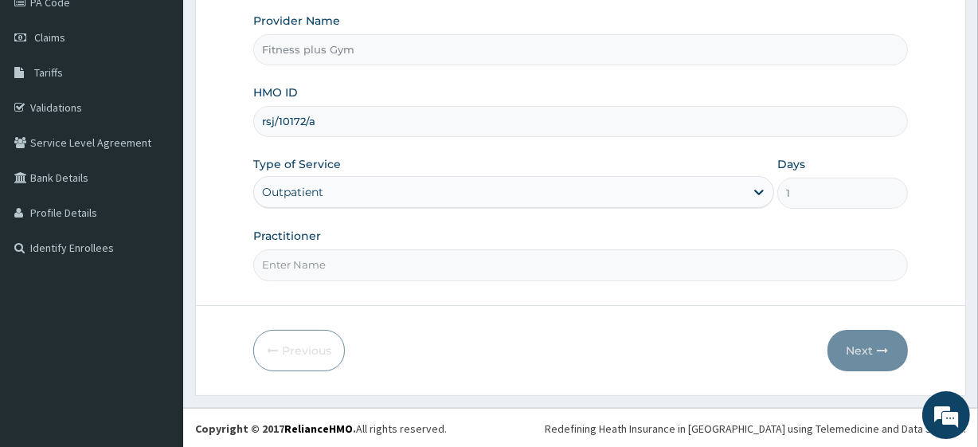
type input "rsj/10172/a"
click at [373, 272] on input "Practitioner" at bounding box center [580, 264] width 654 height 31
type input "fitnessplus"
click at [876, 350] on button "Next" at bounding box center [867, 350] width 80 height 41
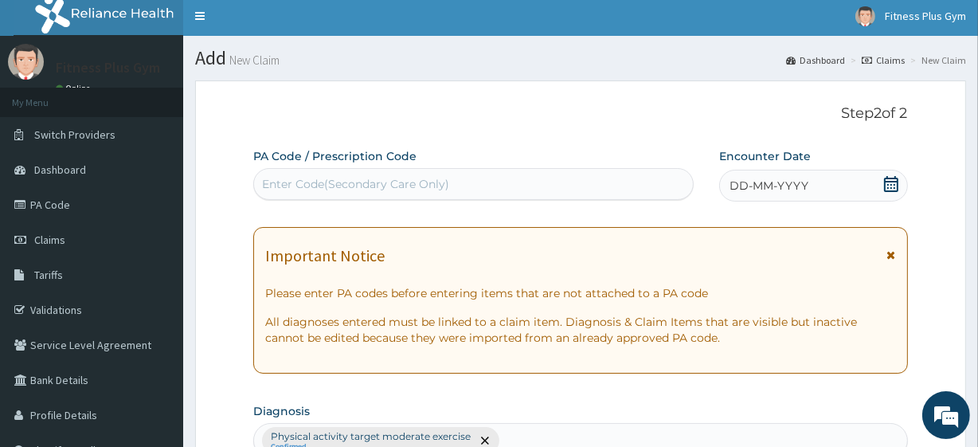
scroll to position [0, 0]
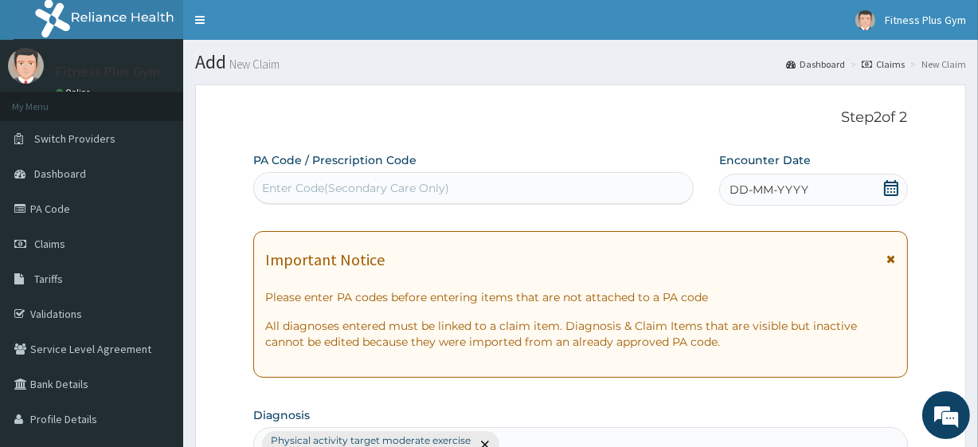
click at [559, 198] on div "Enter Code(Secondary Care Only)" at bounding box center [473, 187] width 438 height 25
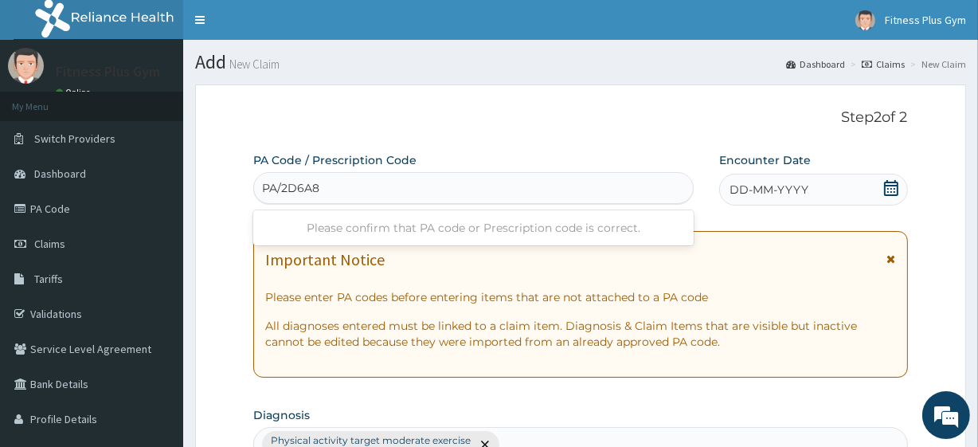
type input "PA/2D6A8F"
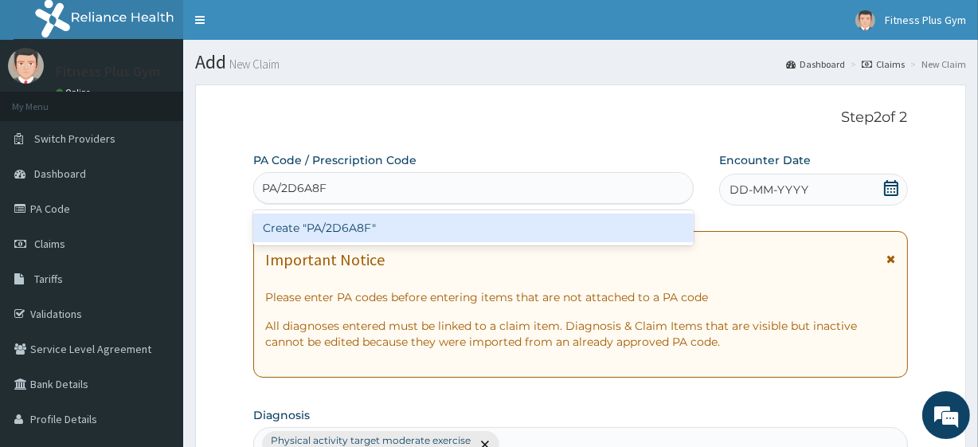
click at [561, 221] on div "Create "PA/2D6A8F"" at bounding box center [473, 227] width 440 height 29
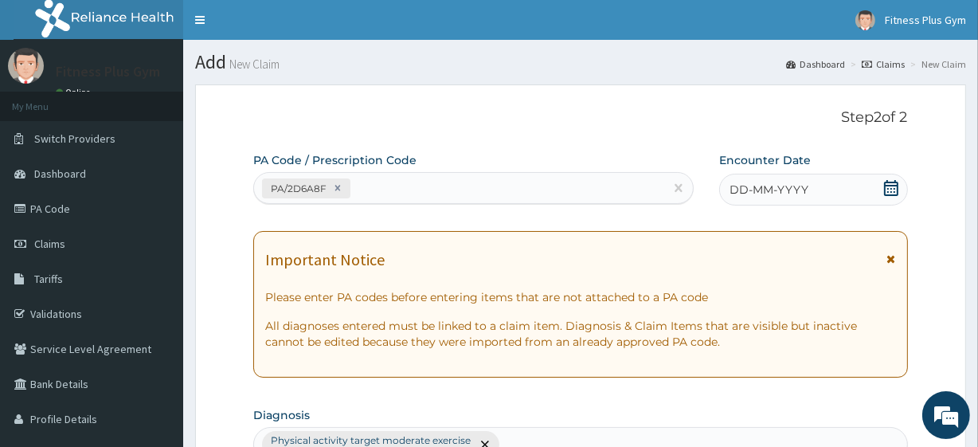
click at [892, 187] on icon at bounding box center [891, 188] width 16 height 16
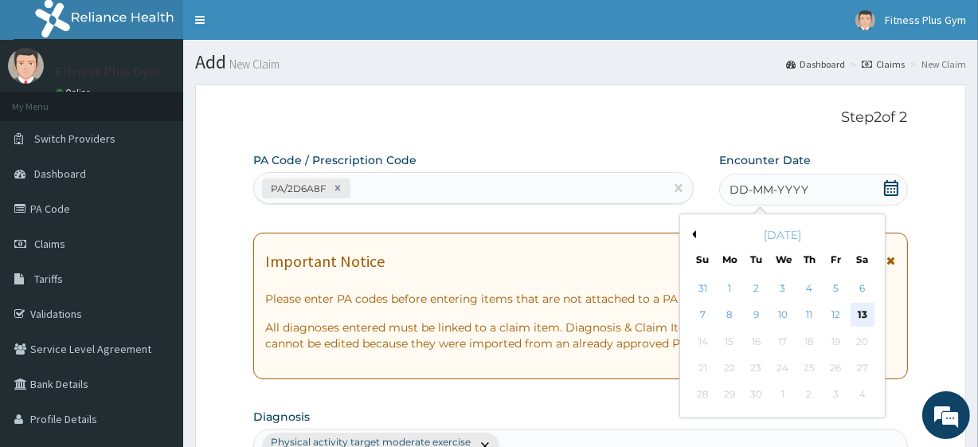
click at [857, 311] on div "13" at bounding box center [862, 315] width 24 height 24
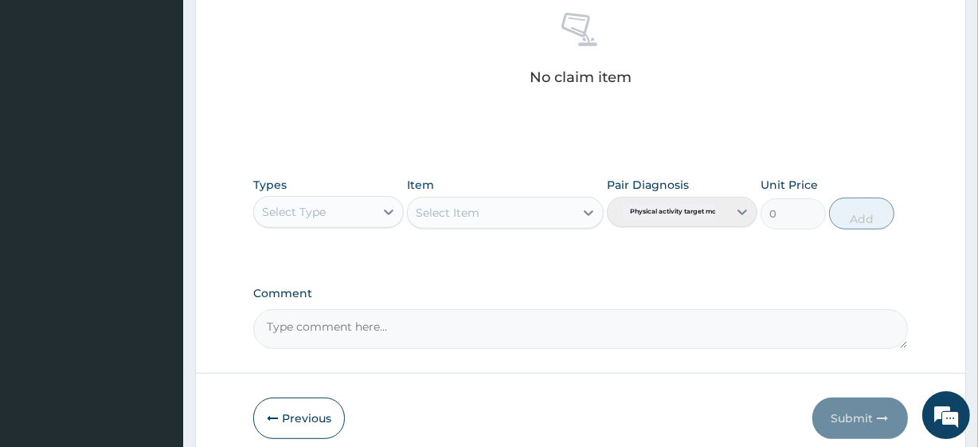
scroll to position [651, 0]
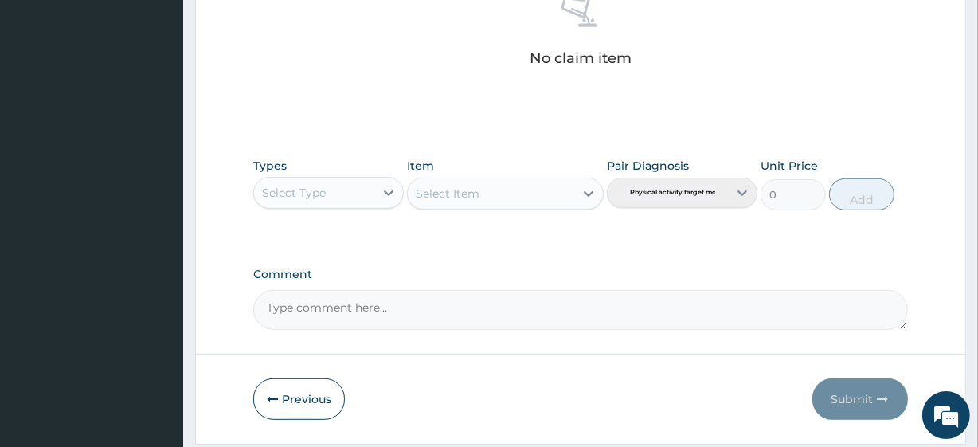
click at [350, 213] on div "Types Select Type Item Select Item Pair Diagnosis Physical activity target mode…" at bounding box center [580, 184] width 654 height 68
click at [365, 206] on div "Select Type" at bounding box center [328, 193] width 150 height 32
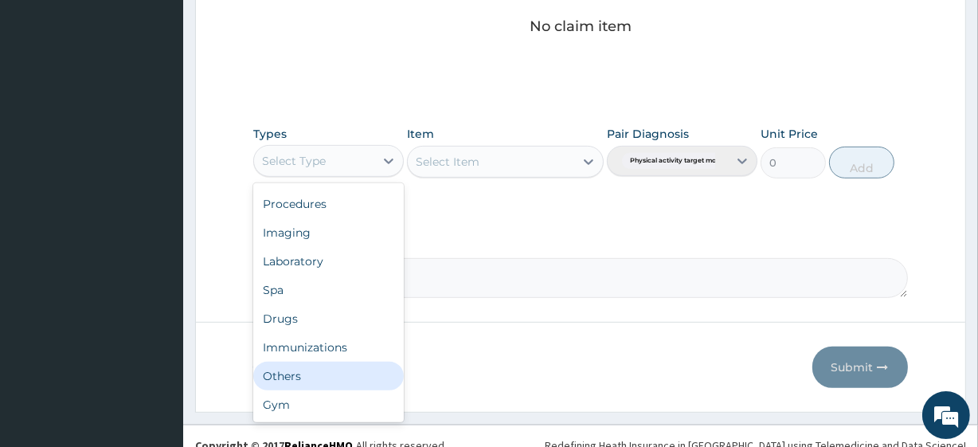
scroll to position [701, 0]
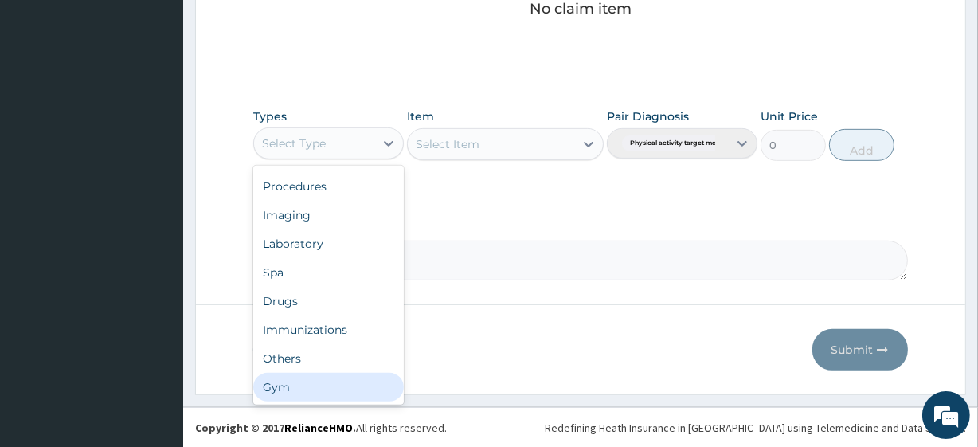
click at [328, 387] on div "Gym" at bounding box center [328, 387] width 150 height 29
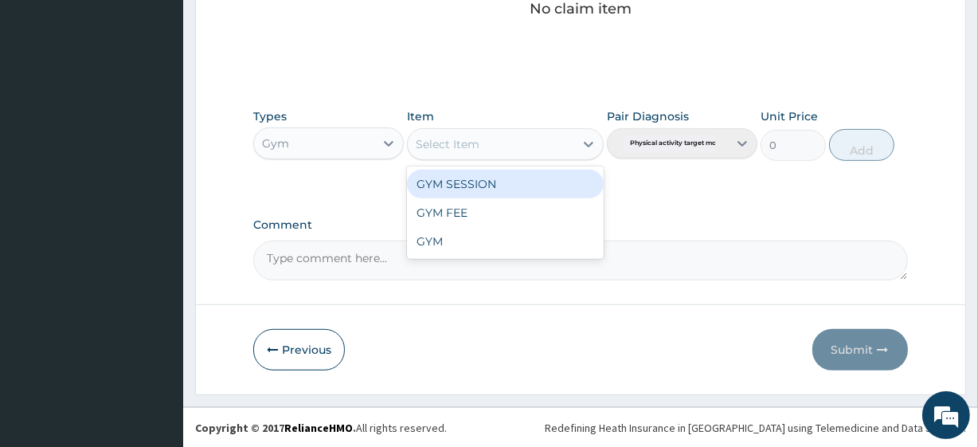
click at [559, 139] on div "Select Item" at bounding box center [491, 143] width 166 height 25
click at [514, 190] on div "GYM SESSION" at bounding box center [505, 184] width 196 height 29
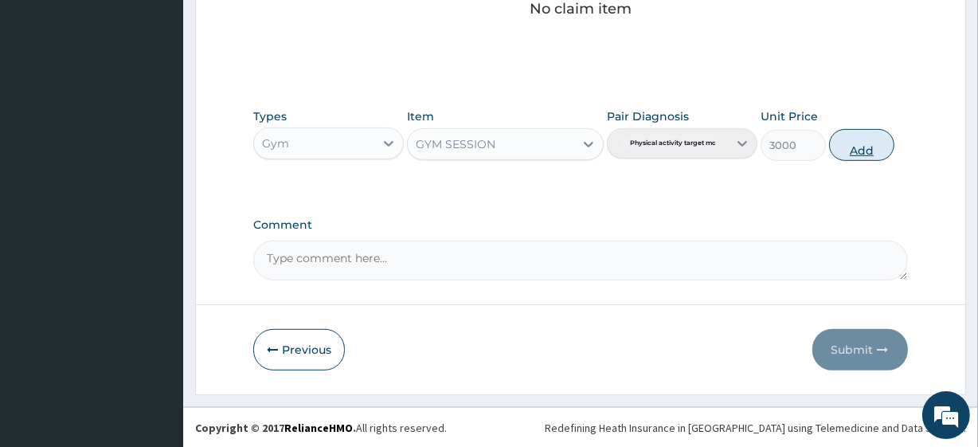
click at [846, 138] on button "Add" at bounding box center [861, 145] width 65 height 32
type input "0"
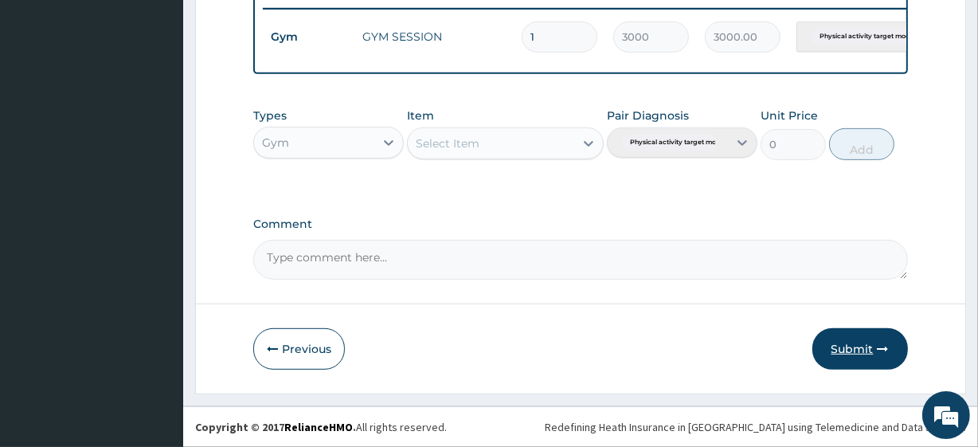
click at [842, 353] on button "Submit" at bounding box center [860, 348] width 96 height 41
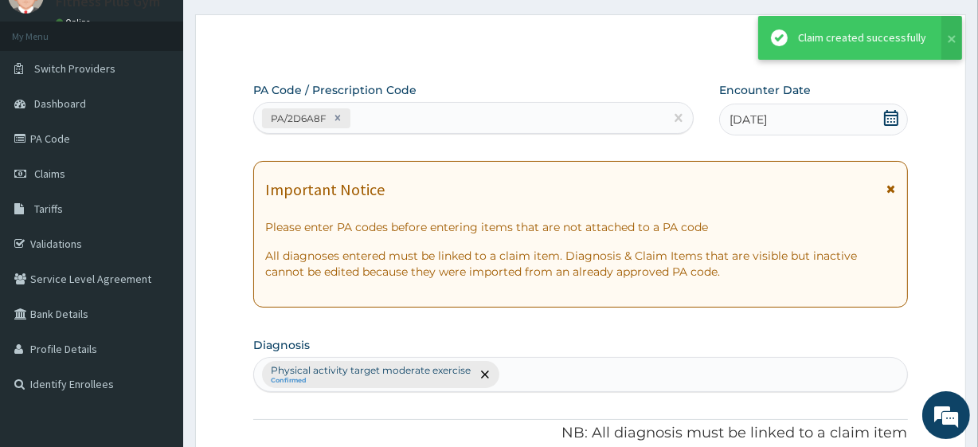
scroll to position [635, 0]
